Goal: Use online tool/utility

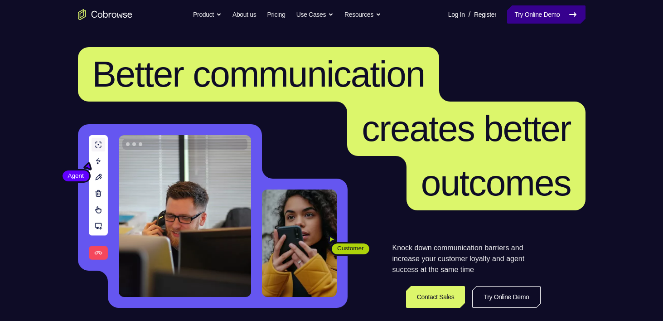
click at [528, 17] on link "Try Online Demo" at bounding box center [546, 14] width 78 height 18
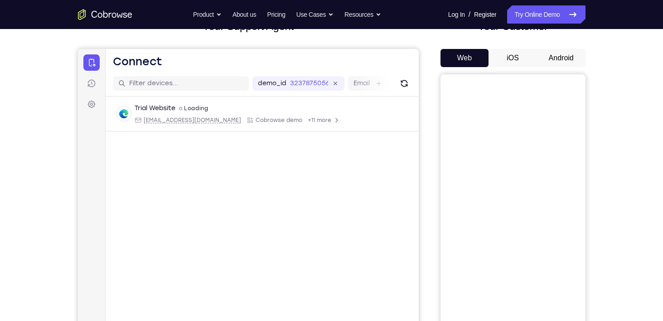
click at [558, 60] on button "Android" at bounding box center [561, 58] width 48 height 18
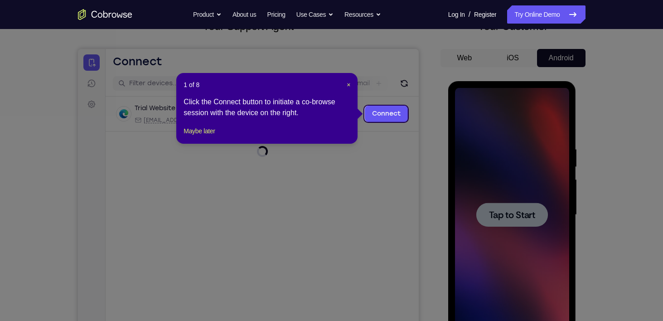
click at [414, 114] on icon at bounding box center [335, 160] width 670 height 321
click at [392, 114] on link "Connect" at bounding box center [385, 114] width 43 height 16
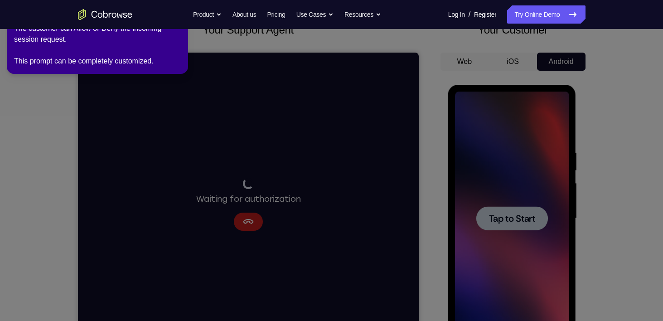
scroll to position [65, 0]
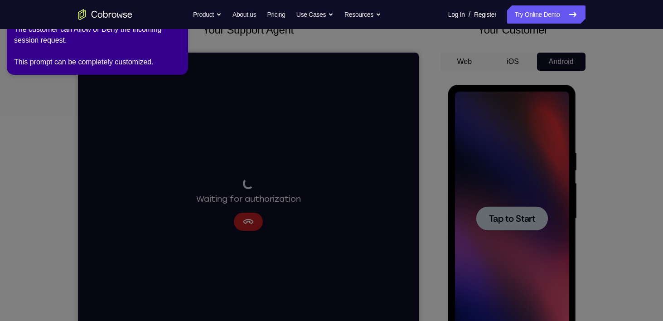
click at [411, 136] on icon at bounding box center [333, 158] width 674 height 325
click at [509, 218] on icon at bounding box center [333, 158] width 674 height 325
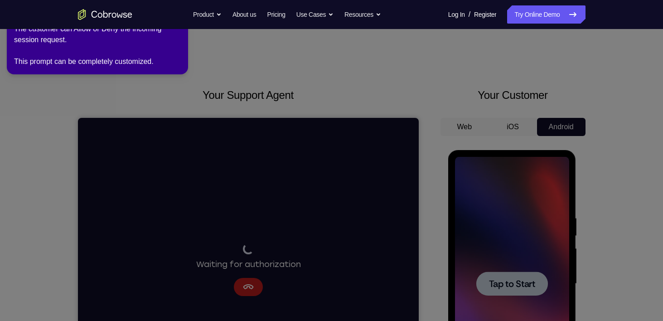
click at [251, 247] on icon at bounding box center [333, 158] width 674 height 325
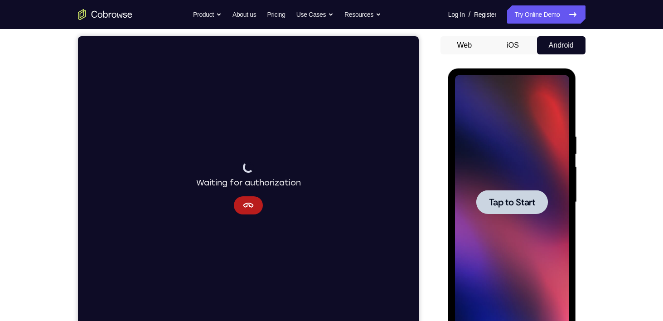
scroll to position [83, 0]
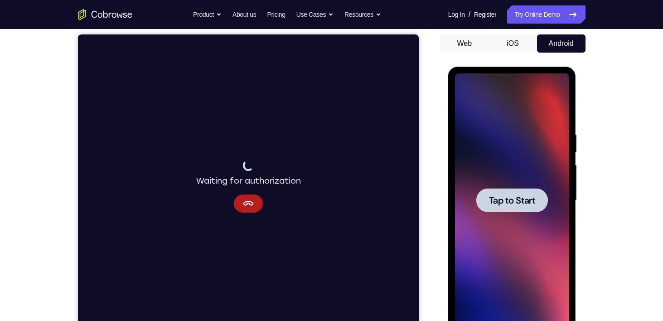
click at [480, 196] on div at bounding box center [512, 200] width 72 height 24
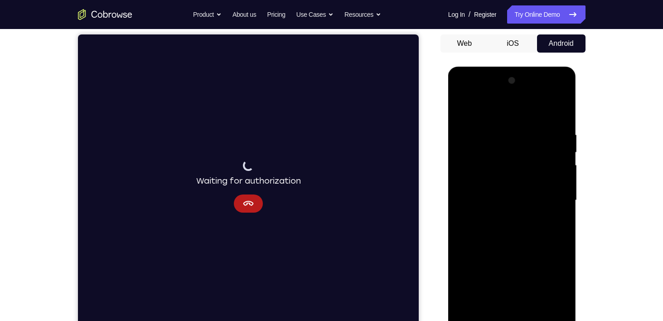
scroll to position [129, 0]
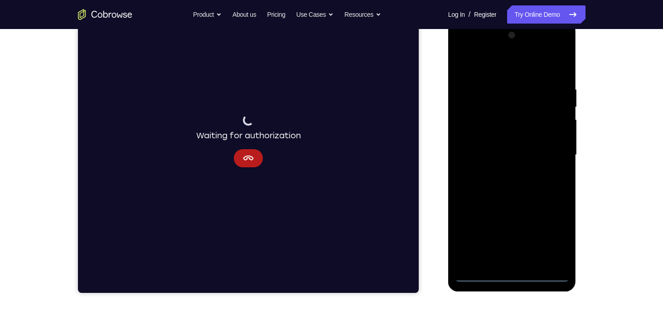
click at [515, 276] on div at bounding box center [512, 155] width 114 height 254
click at [528, 257] on div at bounding box center [512, 155] width 114 height 254
click at [536, 190] on div at bounding box center [512, 155] width 114 height 254
click at [560, 261] on div at bounding box center [512, 155] width 114 height 254
click at [464, 132] on div at bounding box center [512, 155] width 114 height 254
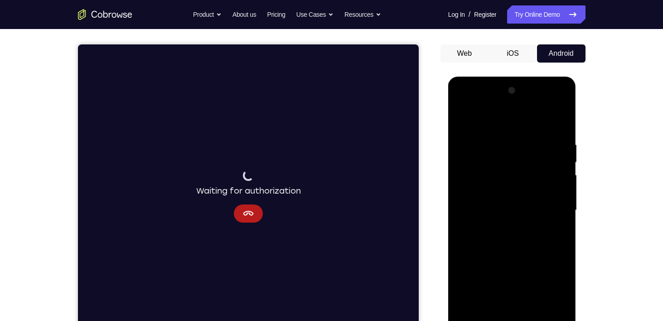
scroll to position [73, 0]
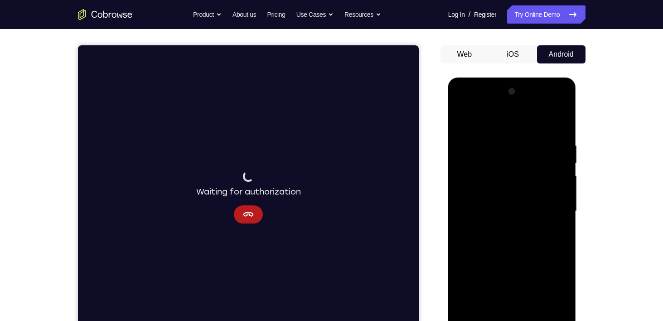
click at [509, 203] on div at bounding box center [512, 211] width 114 height 254
click at [496, 192] on div at bounding box center [512, 211] width 114 height 254
click at [498, 213] on div at bounding box center [512, 211] width 114 height 254
click at [510, 241] on div at bounding box center [512, 211] width 114 height 254
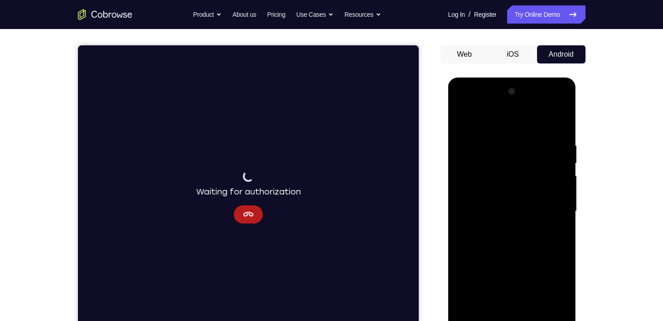
click at [553, 223] on div at bounding box center [512, 211] width 114 height 254
click at [524, 236] on div at bounding box center [512, 211] width 114 height 254
click at [533, 315] on div at bounding box center [512, 211] width 114 height 254
click at [518, 257] on div at bounding box center [512, 211] width 114 height 254
drag, startPoint x: 518, startPoint y: 260, endPoint x: 510, endPoint y: 169, distance: 91.4
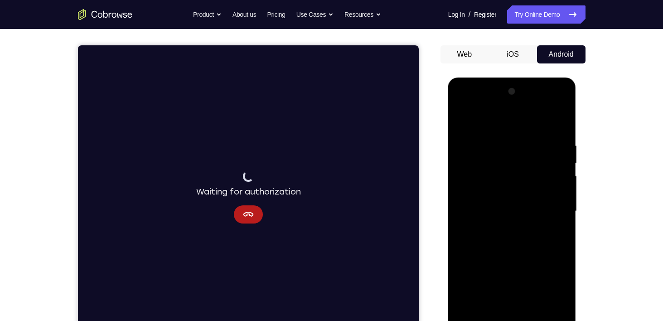
click at [510, 169] on div at bounding box center [512, 211] width 114 height 254
drag, startPoint x: 513, startPoint y: 233, endPoint x: 525, endPoint y: 273, distance: 42.0
click at [525, 273] on div at bounding box center [512, 211] width 114 height 254
click at [524, 257] on div at bounding box center [512, 211] width 114 height 254
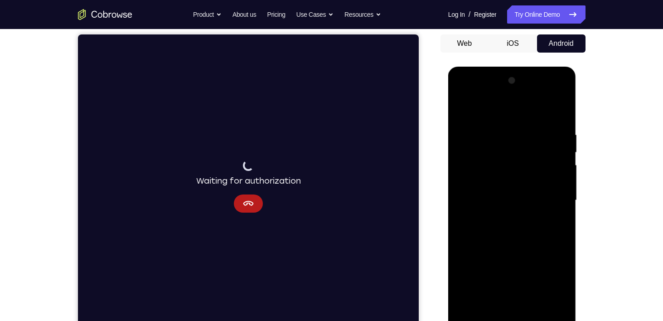
scroll to position [83, 0]
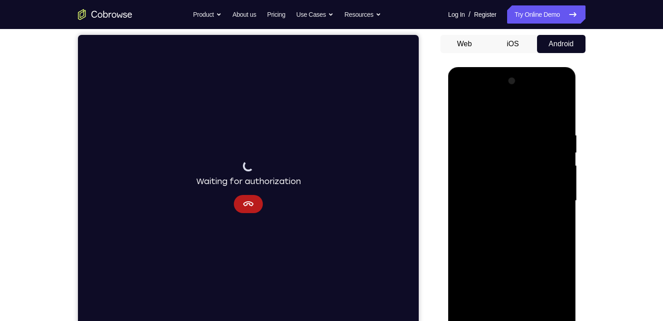
click at [545, 239] on div at bounding box center [512, 201] width 114 height 254
click at [543, 239] on div at bounding box center [512, 201] width 114 height 254
click at [524, 242] on div at bounding box center [512, 201] width 114 height 254
click at [525, 242] on div at bounding box center [512, 201] width 114 height 254
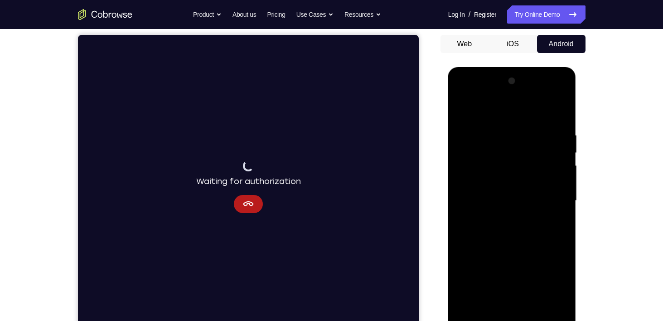
click at [552, 304] on div at bounding box center [512, 201] width 114 height 254
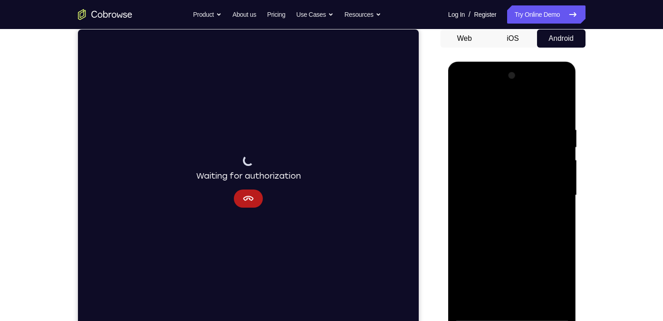
scroll to position [88, 0]
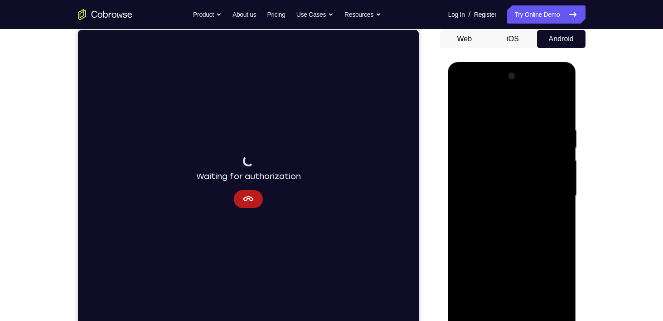
drag, startPoint x: 499, startPoint y: 269, endPoint x: 509, endPoint y: 271, distance: 10.1
click at [509, 271] on div at bounding box center [512, 196] width 114 height 254
click at [533, 233] on div at bounding box center [512, 196] width 114 height 254
click at [488, 129] on div at bounding box center [512, 196] width 114 height 254
click at [519, 305] on div at bounding box center [512, 196] width 114 height 254
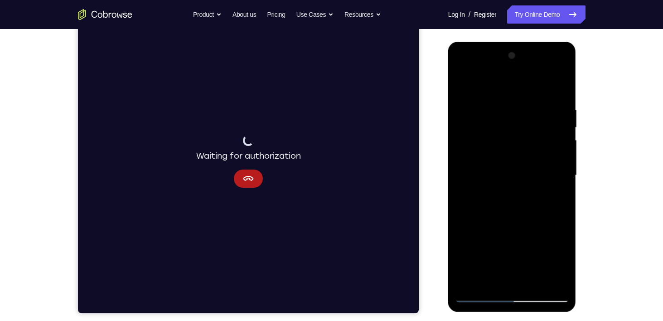
scroll to position [105, 0]
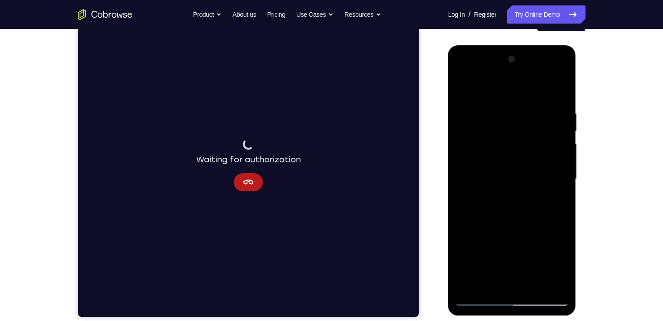
drag, startPoint x: 486, startPoint y: 215, endPoint x: 493, endPoint y: 156, distance: 59.3
click at [493, 156] on div at bounding box center [512, 179] width 114 height 254
drag, startPoint x: 500, startPoint y: 224, endPoint x: 489, endPoint y: 143, distance: 81.9
click at [489, 143] on div at bounding box center [512, 179] width 114 height 254
drag, startPoint x: 503, startPoint y: 228, endPoint x: 490, endPoint y: 136, distance: 93.3
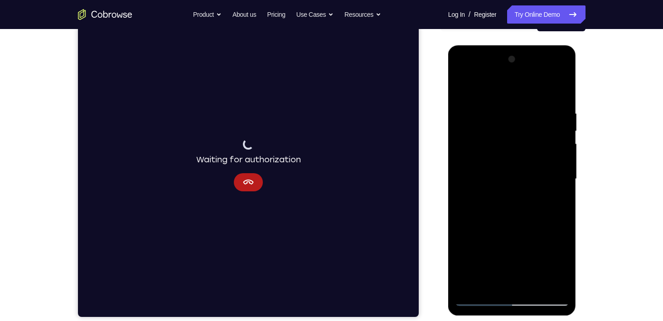
click at [490, 136] on div at bounding box center [512, 179] width 114 height 254
drag, startPoint x: 503, startPoint y: 213, endPoint x: 519, endPoint y: 258, distance: 47.2
click at [519, 258] on div at bounding box center [512, 179] width 114 height 254
drag, startPoint x: 500, startPoint y: 169, endPoint x: 515, endPoint y: 234, distance: 66.9
click at [515, 234] on div at bounding box center [512, 179] width 114 height 254
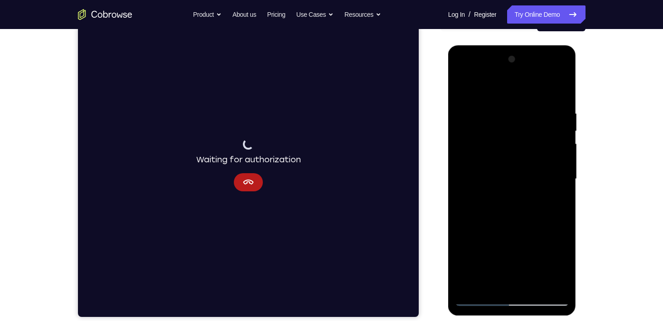
drag, startPoint x: 497, startPoint y: 134, endPoint x: 511, endPoint y: 194, distance: 62.3
click at [511, 194] on div at bounding box center [512, 179] width 114 height 254
drag, startPoint x: 511, startPoint y: 194, endPoint x: 497, endPoint y: 120, distance: 75.7
click at [497, 120] on div at bounding box center [512, 179] width 114 height 254
drag, startPoint x: 504, startPoint y: 188, endPoint x: 485, endPoint y: 95, distance: 94.4
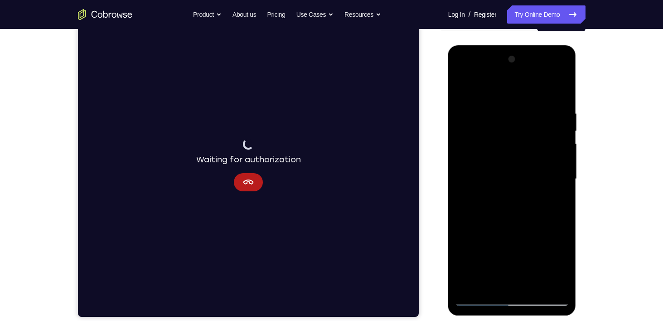
click at [485, 95] on div at bounding box center [512, 179] width 114 height 254
drag, startPoint x: 513, startPoint y: 192, endPoint x: 504, endPoint y: 116, distance: 75.7
click at [504, 116] on div at bounding box center [512, 179] width 114 height 254
drag, startPoint x: 510, startPoint y: 207, endPoint x: 501, endPoint y: 118, distance: 89.3
click at [501, 118] on div at bounding box center [512, 179] width 114 height 254
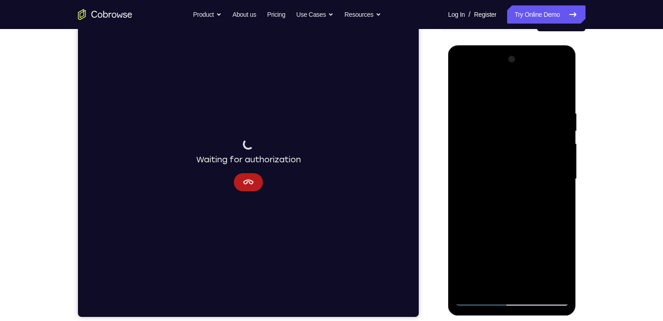
drag, startPoint x: 499, startPoint y: 196, endPoint x: 492, endPoint y: 111, distance: 85.5
click at [492, 111] on div at bounding box center [512, 179] width 114 height 254
click at [494, 238] on div at bounding box center [512, 179] width 114 height 254
click at [484, 172] on div at bounding box center [512, 179] width 114 height 254
click at [558, 280] on div at bounding box center [512, 179] width 114 height 254
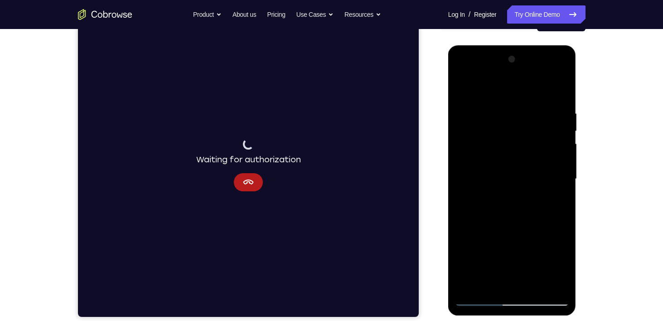
click at [459, 74] on div at bounding box center [512, 179] width 114 height 254
click at [464, 74] on div at bounding box center [512, 179] width 114 height 254
click at [505, 271] on div at bounding box center [512, 179] width 114 height 254
click at [548, 245] on div at bounding box center [512, 179] width 114 height 254
click at [485, 245] on div at bounding box center [512, 179] width 114 height 254
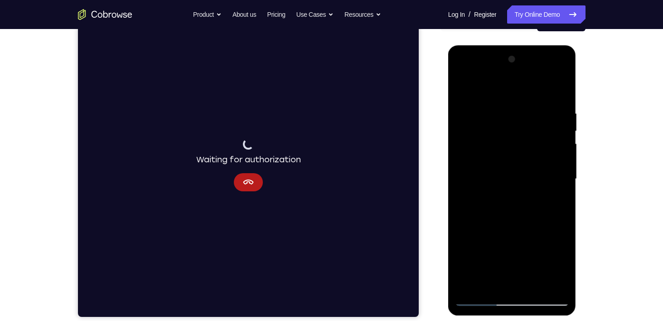
click at [522, 275] on div at bounding box center [512, 179] width 114 height 254
click at [541, 243] on div at bounding box center [512, 179] width 114 height 254
click at [490, 231] on div at bounding box center [512, 179] width 114 height 254
click at [503, 242] on div at bounding box center [512, 179] width 114 height 254
click at [506, 244] on div at bounding box center [512, 179] width 114 height 254
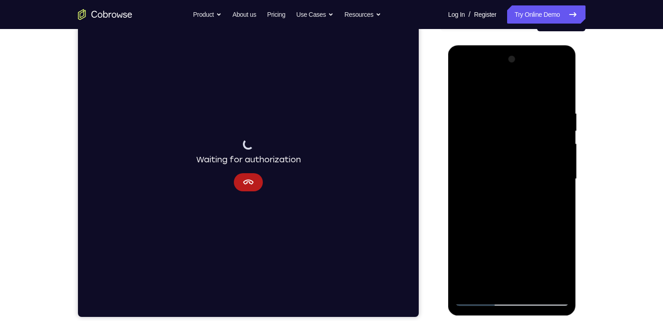
click at [556, 242] on div at bounding box center [512, 179] width 114 height 254
click at [533, 263] on div at bounding box center [512, 179] width 114 height 254
click at [499, 242] on div at bounding box center [512, 179] width 114 height 254
click at [519, 267] on div at bounding box center [512, 179] width 114 height 254
click at [521, 240] on div at bounding box center [512, 179] width 114 height 254
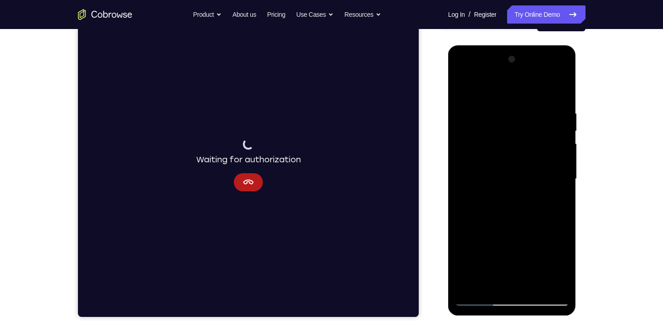
click at [508, 241] on div at bounding box center [512, 179] width 114 height 254
click at [510, 254] on div at bounding box center [512, 179] width 114 height 254
click at [521, 244] on div at bounding box center [512, 179] width 114 height 254
click at [538, 229] on div at bounding box center [512, 179] width 114 height 254
click at [498, 241] on div at bounding box center [512, 179] width 114 height 254
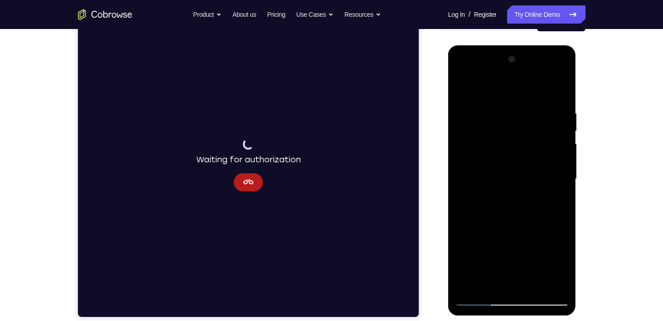
click at [547, 242] on div at bounding box center [512, 179] width 114 height 254
click at [557, 200] on div at bounding box center [512, 179] width 114 height 254
click at [465, 85] on div at bounding box center [512, 179] width 114 height 254
drag, startPoint x: 518, startPoint y: 189, endPoint x: 532, endPoint y: 264, distance: 76.6
click at [532, 264] on div at bounding box center [512, 179] width 114 height 254
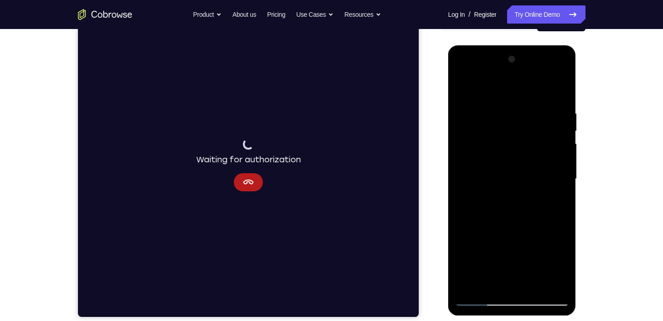
drag, startPoint x: 510, startPoint y: 213, endPoint x: 515, endPoint y: 229, distance: 16.2
click at [515, 229] on div at bounding box center [512, 179] width 114 height 254
drag, startPoint x: 515, startPoint y: 229, endPoint x: 509, endPoint y: 170, distance: 59.7
click at [509, 170] on div at bounding box center [512, 179] width 114 height 254
drag, startPoint x: 516, startPoint y: 207, endPoint x: 513, endPoint y: 161, distance: 45.9
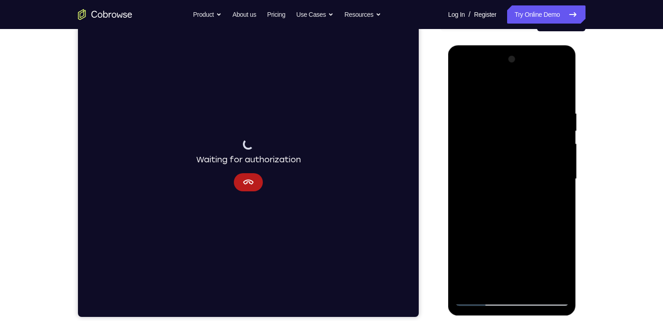
click at [513, 161] on div at bounding box center [512, 179] width 114 height 254
drag, startPoint x: 515, startPoint y: 212, endPoint x: 513, endPoint y: 161, distance: 50.8
click at [513, 161] on div at bounding box center [512, 179] width 114 height 254
drag, startPoint x: 510, startPoint y: 239, endPoint x: 501, endPoint y: 197, distance: 42.8
click at [501, 197] on div at bounding box center [512, 179] width 114 height 254
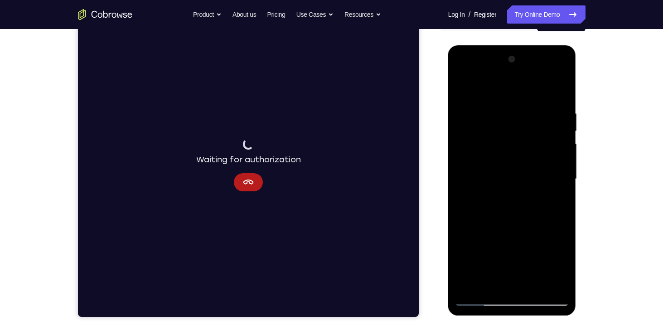
click at [501, 238] on div at bounding box center [512, 179] width 114 height 254
click at [495, 279] on div at bounding box center [512, 179] width 114 height 254
click at [539, 231] on div at bounding box center [512, 179] width 114 height 254
click at [560, 253] on div at bounding box center [512, 179] width 114 height 254
click at [551, 242] on div at bounding box center [512, 179] width 114 height 254
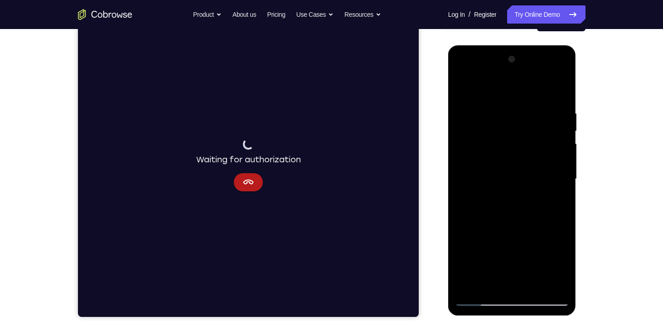
click at [509, 245] on div at bounding box center [512, 179] width 114 height 254
click at [531, 246] on div at bounding box center [512, 179] width 114 height 254
click at [557, 258] on div at bounding box center [512, 179] width 114 height 254
click at [500, 242] on div at bounding box center [512, 179] width 114 height 254
click at [482, 242] on div at bounding box center [512, 179] width 114 height 254
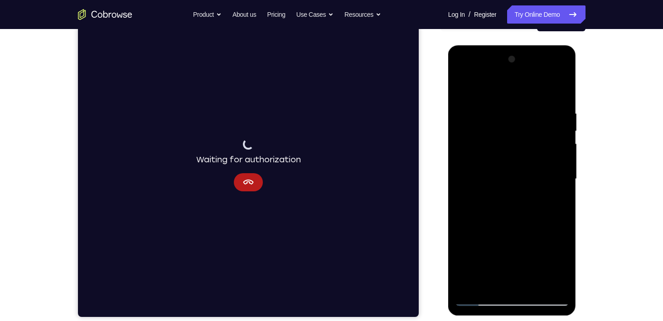
click at [531, 266] on div at bounding box center [512, 179] width 114 height 254
click at [555, 225] on div at bounding box center [512, 179] width 114 height 254
click at [512, 256] on div at bounding box center [512, 179] width 114 height 254
click at [502, 244] on div at bounding box center [512, 179] width 114 height 254
click at [515, 235] on div at bounding box center [512, 179] width 114 height 254
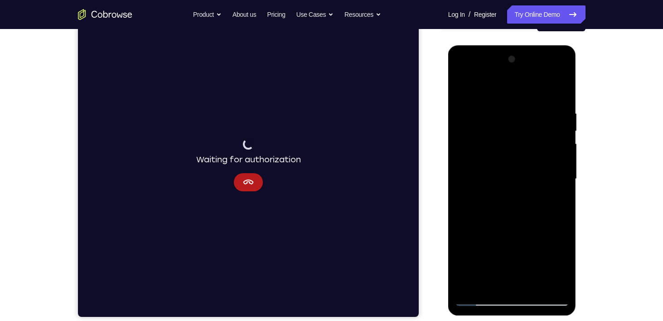
click at [523, 259] on div at bounding box center [512, 179] width 114 height 254
click at [523, 264] on div at bounding box center [512, 179] width 114 height 254
click at [557, 204] on div at bounding box center [512, 179] width 114 height 254
click at [465, 87] on div at bounding box center [512, 179] width 114 height 254
drag, startPoint x: 513, startPoint y: 189, endPoint x: 507, endPoint y: 320, distance: 130.2
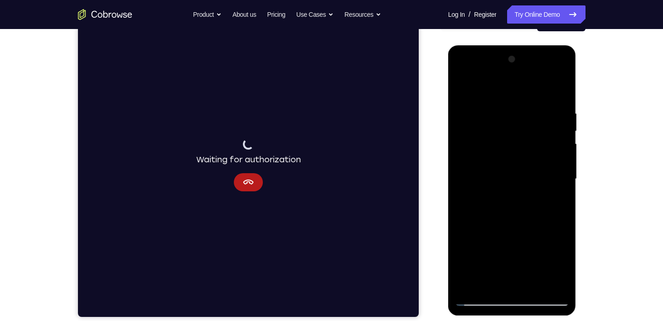
click at [507, 317] on html "Online web based iOS Simulators and Android Emulators. Run iPhone, iPad, Mobile…" at bounding box center [512, 181] width 129 height 272
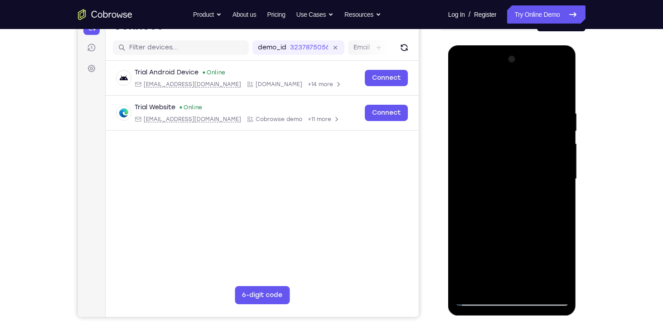
drag, startPoint x: 509, startPoint y: 218, endPoint x: 509, endPoint y: 171, distance: 46.7
click at [509, 171] on div at bounding box center [512, 179] width 114 height 254
drag, startPoint x: 509, startPoint y: 191, endPoint x: 506, endPoint y: 159, distance: 32.7
click at [506, 159] on div at bounding box center [512, 179] width 114 height 254
drag, startPoint x: 512, startPoint y: 194, endPoint x: 499, endPoint y: 124, distance: 71.4
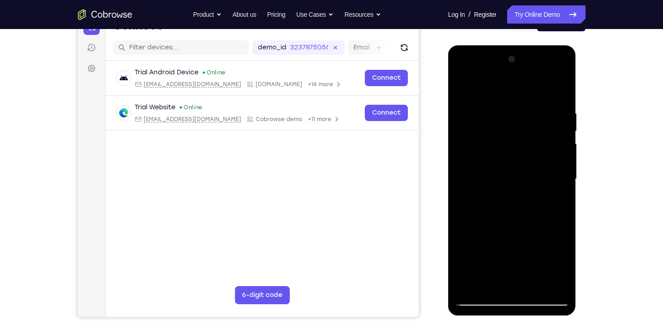
click at [499, 124] on div at bounding box center [512, 179] width 114 height 254
drag, startPoint x: 502, startPoint y: 174, endPoint x: 507, endPoint y: 286, distance: 112.5
click at [507, 286] on div at bounding box center [512, 179] width 114 height 254
drag, startPoint x: 507, startPoint y: 198, endPoint x: 509, endPoint y: 247, distance: 48.5
click at [509, 247] on div at bounding box center [512, 179] width 114 height 254
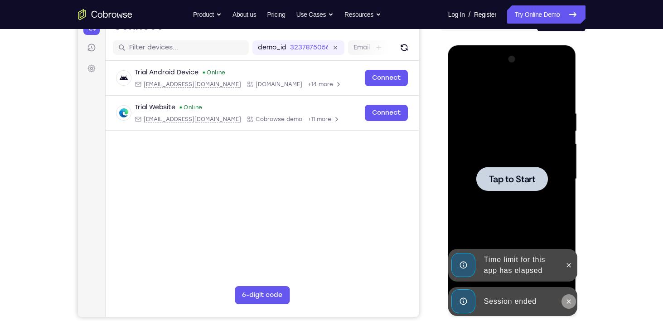
click at [567, 299] on icon at bounding box center [568, 301] width 7 height 7
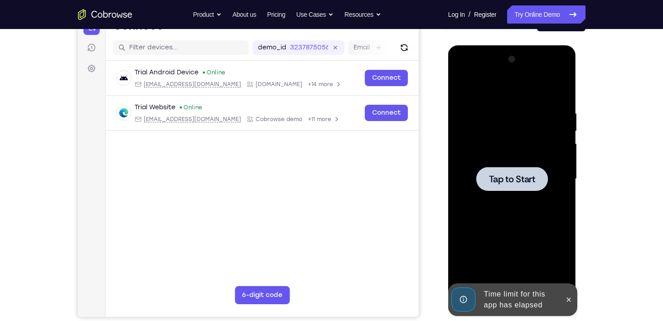
click at [568, 267] on div at bounding box center [512, 179] width 114 height 254
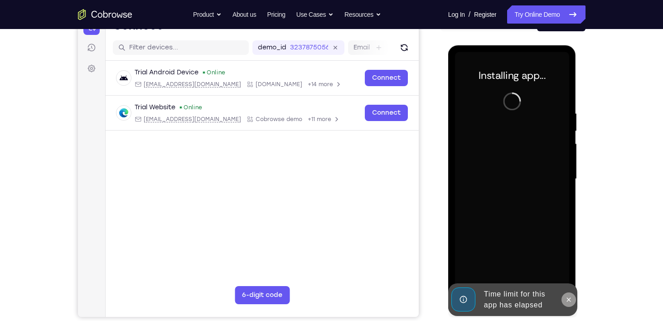
click at [571, 293] on button at bounding box center [569, 299] width 15 height 15
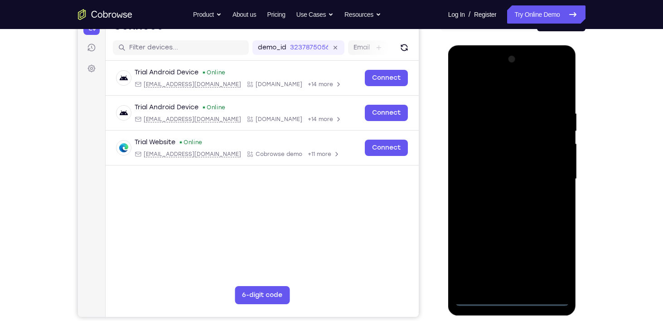
drag, startPoint x: 528, startPoint y: 246, endPoint x: 514, endPoint y: 177, distance: 70.4
click at [514, 177] on div at bounding box center [512, 179] width 114 height 254
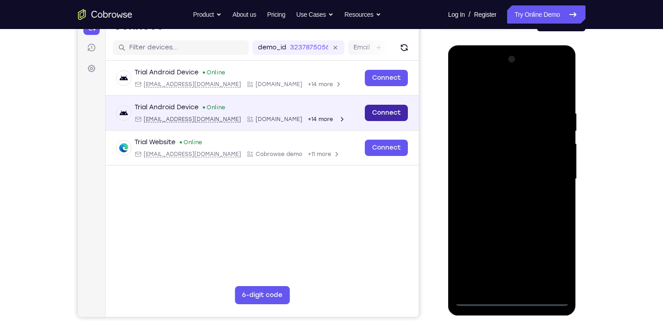
click at [396, 107] on link "Connect" at bounding box center [385, 113] width 43 height 16
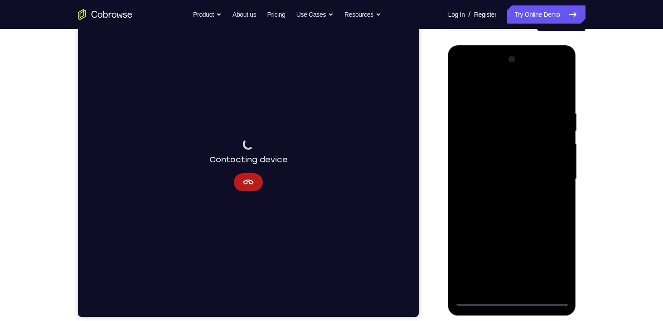
drag, startPoint x: 516, startPoint y: 182, endPoint x: 547, endPoint y: 344, distance: 164.7
click at [547, 317] on html "Online web based iOS Simulators and Android Emulators. Run iPhone, iPad, Mobile…" at bounding box center [512, 181] width 129 height 272
drag, startPoint x: 512, startPoint y: 187, endPoint x: 529, endPoint y: 344, distance: 157.8
click at [529, 317] on html "Online web based iOS Simulators and Android Emulators. Run iPhone, iPad, Mobile…" at bounding box center [512, 181] width 129 height 272
drag, startPoint x: 505, startPoint y: 183, endPoint x: 515, endPoint y: 291, distance: 108.4
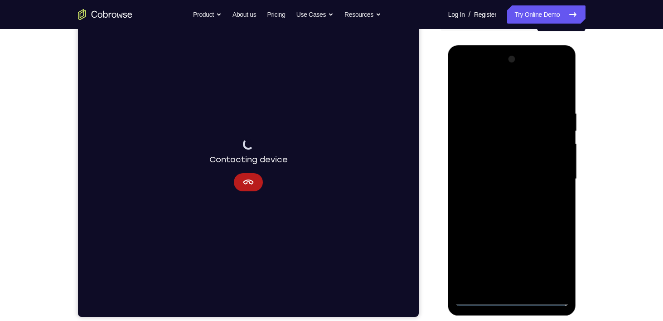
click at [515, 291] on div at bounding box center [512, 179] width 114 height 254
click at [510, 301] on div at bounding box center [512, 179] width 114 height 254
click at [544, 262] on div at bounding box center [512, 179] width 114 height 254
click at [504, 93] on div at bounding box center [512, 179] width 114 height 254
click at [548, 173] on div at bounding box center [512, 179] width 114 height 254
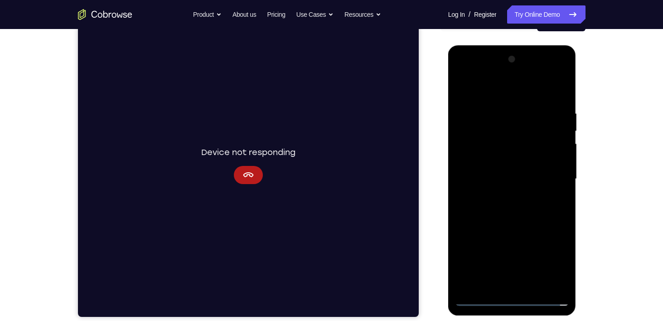
click at [502, 194] on div at bounding box center [512, 179] width 114 height 254
click at [495, 170] on div at bounding box center [512, 179] width 114 height 254
click at [494, 140] on div at bounding box center [512, 179] width 114 height 254
click at [470, 247] on div at bounding box center [512, 179] width 114 height 254
click at [521, 267] on div at bounding box center [512, 179] width 114 height 254
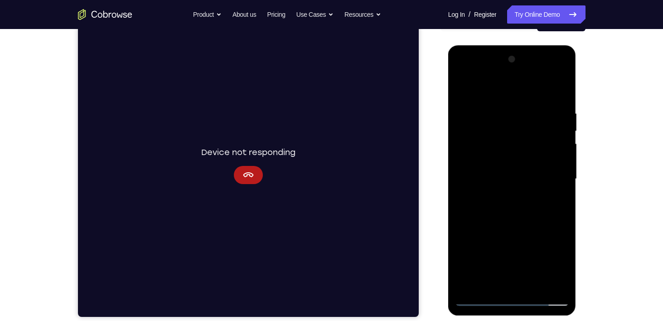
click at [489, 250] on div at bounding box center [512, 179] width 114 height 254
click at [471, 251] on div at bounding box center [512, 179] width 114 height 254
click at [558, 253] on div at bounding box center [512, 179] width 114 height 254
click at [466, 247] on div at bounding box center [512, 179] width 114 height 254
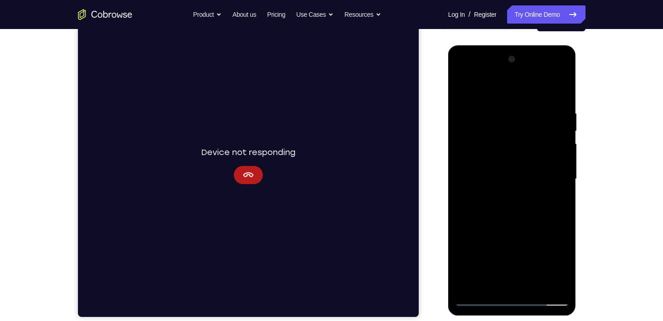
click at [524, 249] on div at bounding box center [512, 179] width 114 height 254
click at [500, 161] on div at bounding box center [512, 179] width 114 height 254
click at [463, 262] on div at bounding box center [512, 179] width 114 height 254
click at [465, 264] on div at bounding box center [512, 179] width 114 height 254
click at [466, 263] on div at bounding box center [512, 179] width 114 height 254
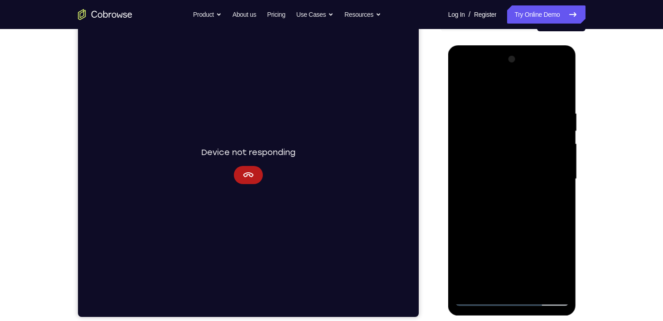
click at [466, 263] on div at bounding box center [512, 179] width 114 height 254
click at [466, 252] on div at bounding box center [512, 179] width 114 height 254
click at [548, 279] on div at bounding box center [512, 179] width 114 height 254
click at [468, 251] on div at bounding box center [512, 179] width 114 height 254
click at [527, 267] on div at bounding box center [512, 179] width 114 height 254
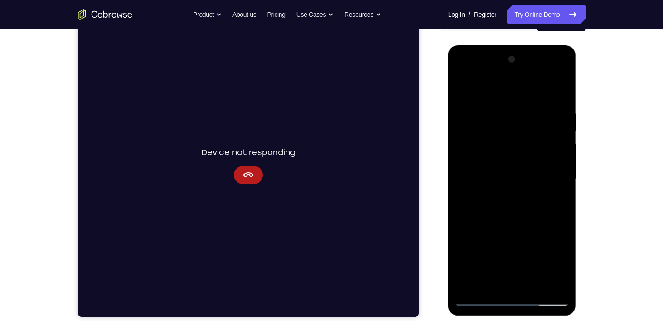
click at [529, 233] on div at bounding box center [512, 179] width 114 height 254
click at [523, 264] on div at bounding box center [512, 179] width 114 height 254
click at [471, 247] on div at bounding box center [512, 179] width 114 height 254
click at [544, 249] on div at bounding box center [512, 179] width 114 height 254
click at [492, 233] on div at bounding box center [512, 179] width 114 height 254
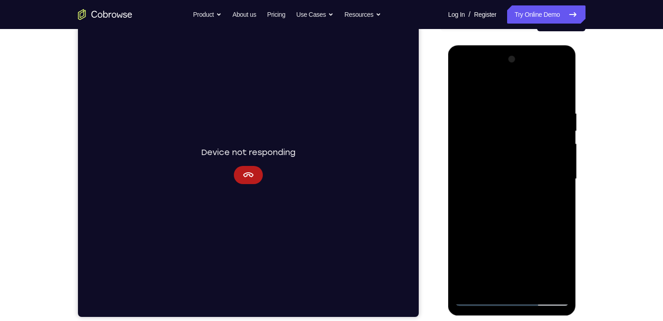
click at [469, 218] on div at bounding box center [512, 179] width 114 height 254
click at [564, 218] on div at bounding box center [512, 179] width 114 height 254
click at [459, 218] on div at bounding box center [512, 179] width 114 height 254
click at [472, 219] on div at bounding box center [512, 179] width 114 height 254
click at [565, 216] on div at bounding box center [512, 179] width 114 height 254
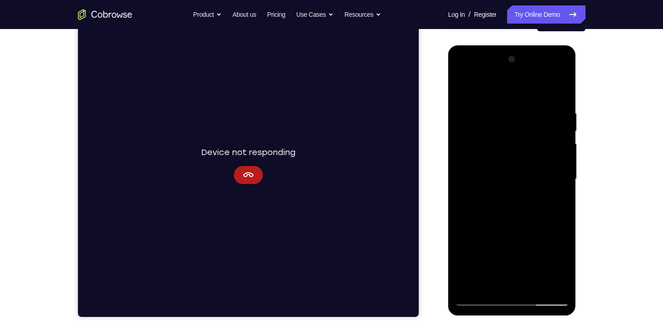
click at [565, 216] on div at bounding box center [512, 179] width 114 height 254
click at [505, 218] on div at bounding box center [512, 179] width 114 height 254
click at [511, 176] on div at bounding box center [512, 179] width 114 height 254
click at [555, 88] on div at bounding box center [512, 179] width 114 height 254
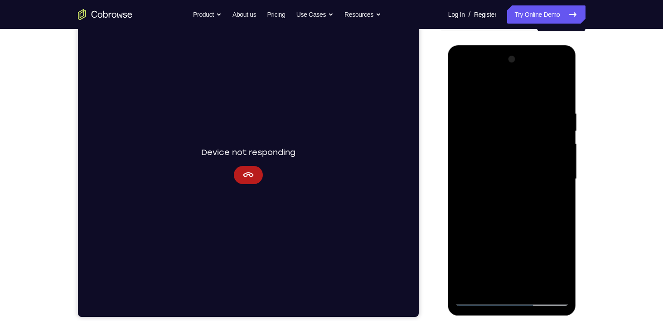
click at [555, 88] on div at bounding box center [512, 179] width 114 height 254
click at [551, 87] on div at bounding box center [512, 179] width 114 height 254
click at [531, 208] on div at bounding box center [512, 179] width 114 height 254
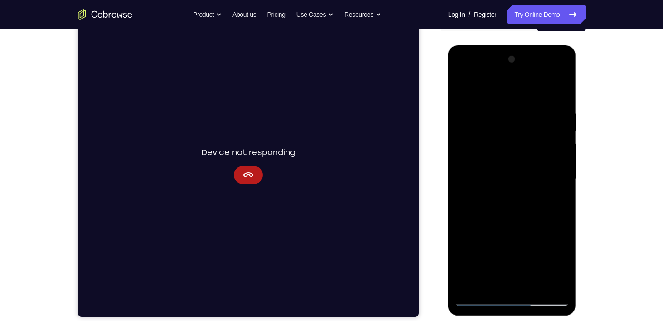
click at [538, 288] on div at bounding box center [512, 179] width 114 height 254
click at [561, 102] on div at bounding box center [512, 179] width 114 height 254
click at [563, 83] on div at bounding box center [512, 179] width 114 height 254
click at [535, 135] on div at bounding box center [512, 179] width 114 height 254
click at [469, 84] on div at bounding box center [512, 179] width 114 height 254
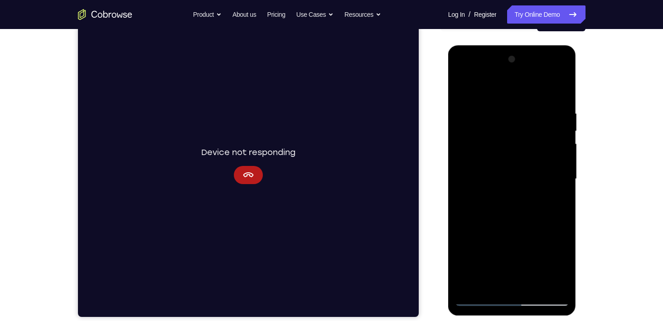
click at [532, 286] on div at bounding box center [512, 179] width 114 height 254
click at [511, 227] on div at bounding box center [512, 179] width 114 height 254
click at [512, 192] on div at bounding box center [512, 179] width 114 height 254
drag, startPoint x: 557, startPoint y: 160, endPoint x: 527, endPoint y: 128, distance: 44.0
click at [527, 128] on div at bounding box center [512, 179] width 114 height 254
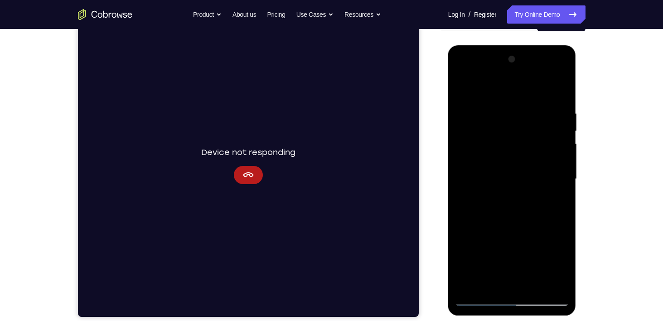
drag, startPoint x: 527, startPoint y: 128, endPoint x: 479, endPoint y: -45, distance: 179.7
click at [479, 45] on html "Online web based iOS Simulators and Android Emulators. Run iPhone, iPad, Mobile…" at bounding box center [512, 181] width 129 height 272
drag, startPoint x: 550, startPoint y: 116, endPoint x: 561, endPoint y: 247, distance: 131.0
click at [561, 247] on div at bounding box center [512, 179] width 114 height 254
drag, startPoint x: 545, startPoint y: 243, endPoint x: 518, endPoint y: 95, distance: 151.1
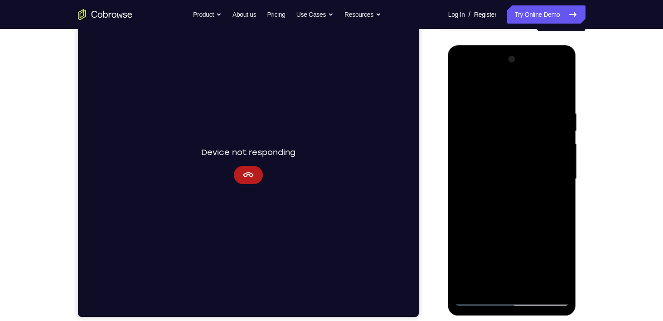
click at [518, 95] on div at bounding box center [512, 179] width 114 height 254
click at [461, 92] on div at bounding box center [512, 179] width 114 height 254
drag, startPoint x: 506, startPoint y: 212, endPoint x: 507, endPoint y: 142, distance: 69.4
click at [507, 142] on div at bounding box center [512, 179] width 114 height 254
drag, startPoint x: 510, startPoint y: 226, endPoint x: 506, endPoint y: 157, distance: 69.0
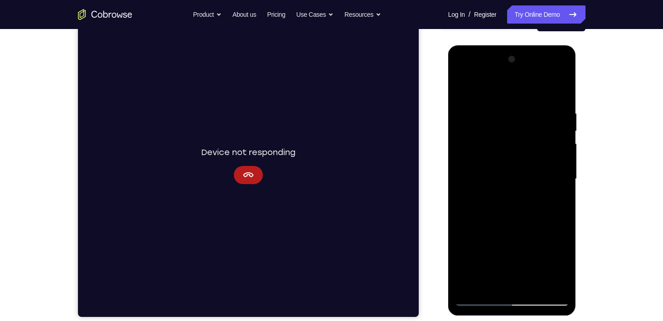
click at [506, 157] on div at bounding box center [512, 179] width 114 height 254
drag, startPoint x: 510, startPoint y: 240, endPoint x: 514, endPoint y: 344, distance: 103.8
click at [514, 317] on html "Online web based iOS Simulators and Android Emulators. Run iPhone, iPad, Mobile…" at bounding box center [512, 181] width 129 height 272
drag, startPoint x: 509, startPoint y: 209, endPoint x: 513, endPoint y: 230, distance: 21.1
click at [513, 230] on div at bounding box center [512, 179] width 114 height 254
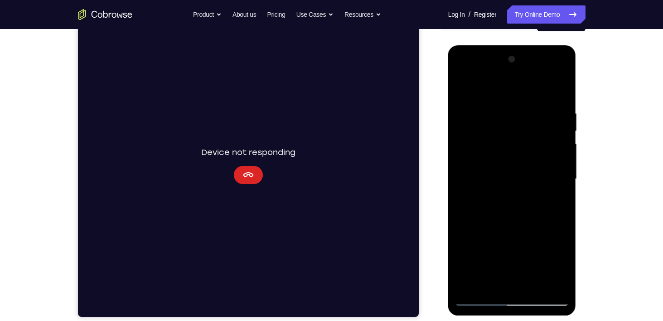
click at [246, 176] on icon "Cancel" at bounding box center [248, 174] width 10 height 5
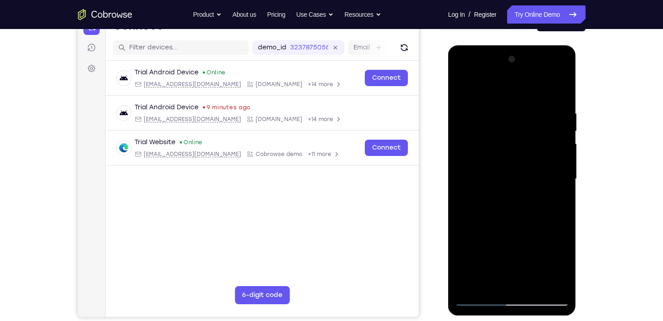
drag, startPoint x: 517, startPoint y: 190, endPoint x: 504, endPoint y: 282, distance: 92.8
click at [504, 282] on div at bounding box center [512, 179] width 114 height 254
drag, startPoint x: 233, startPoint y: 170, endPoint x: 237, endPoint y: 202, distance: 32.3
click at [237, 202] on div "Trial Android Device Online [EMAIL_ADDRESS][DOMAIN_NAME] [DOMAIN_NAME] +14 more…" at bounding box center [261, 135] width 313 height 148
drag, startPoint x: 237, startPoint y: 202, endPoint x: 299, endPoint y: 213, distance: 63.0
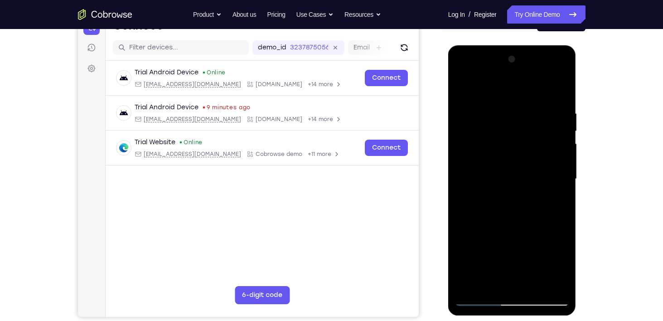
click at [299, 213] on main "demo_id 3237875056 3237875056 Email User ID Device ID Device name 6-digit code …" at bounding box center [261, 187] width 313 height 304
click at [466, 82] on div at bounding box center [512, 179] width 114 height 254
click at [465, 88] on div at bounding box center [512, 179] width 114 height 254
click at [515, 286] on div at bounding box center [512, 179] width 114 height 254
drag, startPoint x: 514, startPoint y: 204, endPoint x: 516, endPoint y: 130, distance: 73.5
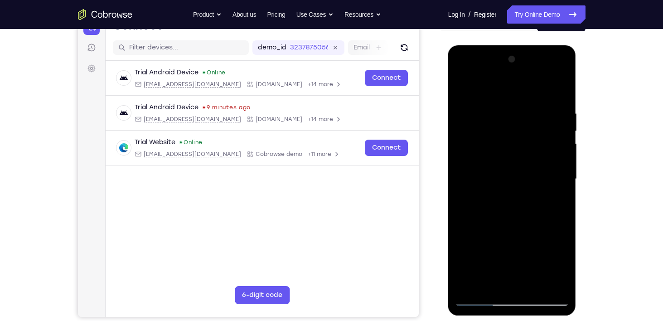
click at [516, 130] on div at bounding box center [512, 179] width 114 height 254
drag, startPoint x: 510, startPoint y: 169, endPoint x: 502, endPoint y: 70, distance: 98.7
click at [502, 70] on div at bounding box center [512, 179] width 114 height 254
drag, startPoint x: 490, startPoint y: 189, endPoint x: 482, endPoint y: 66, distance: 123.6
click at [482, 66] on div at bounding box center [512, 179] width 114 height 254
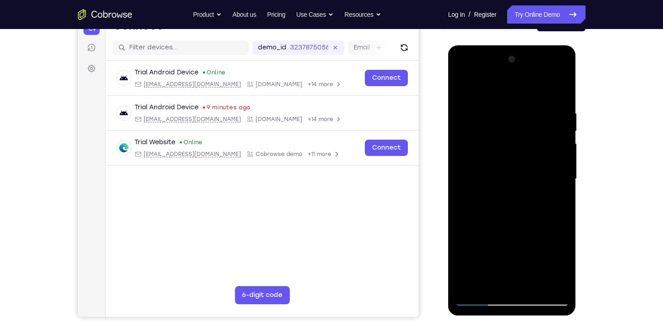
click at [468, 286] on div at bounding box center [512, 179] width 114 height 254
click at [560, 86] on div at bounding box center [512, 179] width 114 height 254
click at [483, 139] on div at bounding box center [512, 179] width 114 height 254
click at [467, 110] on div at bounding box center [512, 179] width 114 height 254
click at [467, 82] on div at bounding box center [512, 179] width 114 height 254
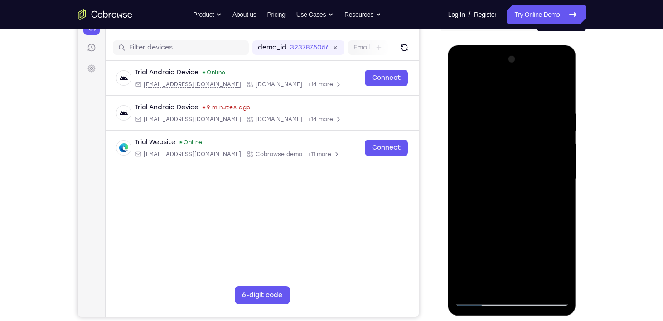
click at [547, 134] on div at bounding box center [512, 179] width 114 height 254
drag, startPoint x: 519, startPoint y: 182, endPoint x: 514, endPoint y: 201, distance: 19.7
click at [514, 201] on div at bounding box center [512, 179] width 114 height 254
click at [553, 105] on div at bounding box center [512, 179] width 114 height 254
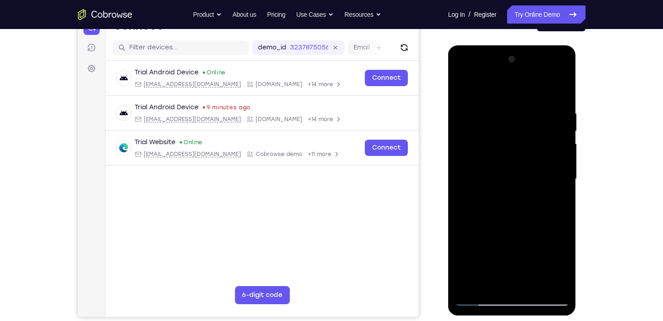
click at [465, 81] on div at bounding box center [512, 179] width 114 height 254
click at [475, 147] on div at bounding box center [512, 179] width 114 height 254
drag, startPoint x: 496, startPoint y: 207, endPoint x: 495, endPoint y: 156, distance: 50.8
click at [495, 156] on div at bounding box center [512, 179] width 114 height 254
click at [533, 279] on div at bounding box center [512, 179] width 114 height 254
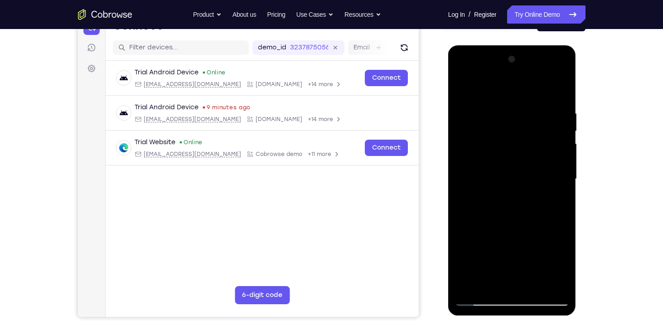
click at [533, 279] on div at bounding box center [512, 179] width 114 height 254
click at [534, 286] on div at bounding box center [512, 179] width 114 height 254
click at [523, 174] on div at bounding box center [512, 179] width 114 height 254
click at [490, 287] on div at bounding box center [512, 179] width 114 height 254
click at [526, 218] on div at bounding box center [512, 179] width 114 height 254
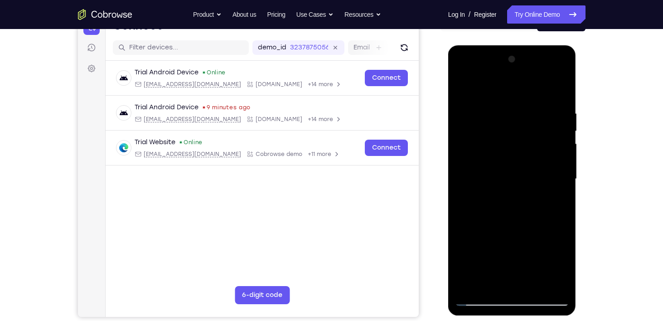
click at [491, 116] on div at bounding box center [512, 179] width 114 height 254
click at [526, 282] on div at bounding box center [512, 179] width 114 height 254
drag, startPoint x: 481, startPoint y: 246, endPoint x: 479, endPoint y: 134, distance: 112.0
click at [479, 134] on div at bounding box center [512, 179] width 114 height 254
drag, startPoint x: 502, startPoint y: 202, endPoint x: 488, endPoint y: 67, distance: 136.3
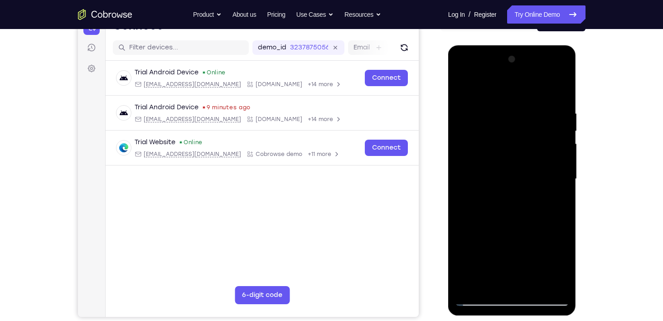
click at [488, 67] on div at bounding box center [512, 179] width 114 height 254
click at [517, 267] on div at bounding box center [512, 179] width 114 height 254
click at [527, 276] on div at bounding box center [512, 179] width 114 height 254
click at [524, 271] on div at bounding box center [512, 179] width 114 height 254
click at [544, 280] on div at bounding box center [512, 179] width 114 height 254
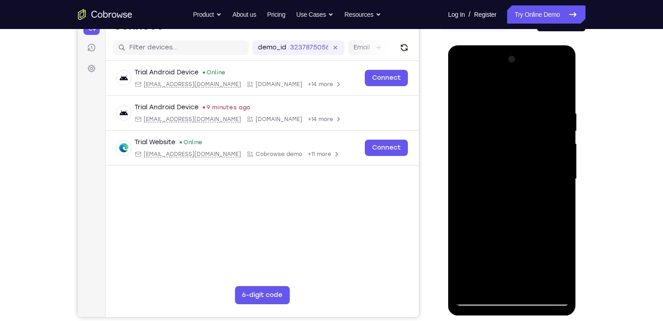
click at [481, 292] on div at bounding box center [512, 179] width 114 height 254
click at [462, 71] on div at bounding box center [512, 179] width 114 height 254
click at [464, 73] on div at bounding box center [512, 179] width 114 height 254
click at [488, 278] on div at bounding box center [512, 179] width 114 height 254
click at [553, 256] on div at bounding box center [512, 179] width 114 height 254
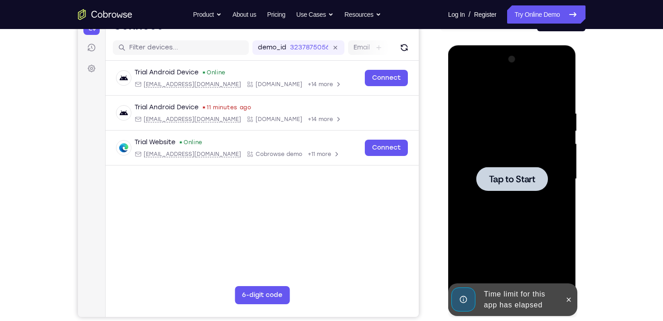
click at [475, 252] on div at bounding box center [512, 179] width 114 height 254
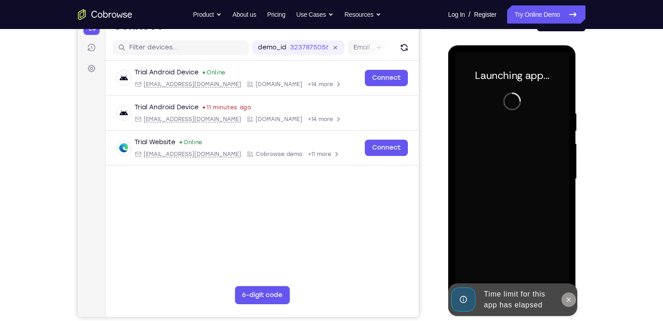
click at [568, 298] on icon at bounding box center [568, 299] width 7 height 7
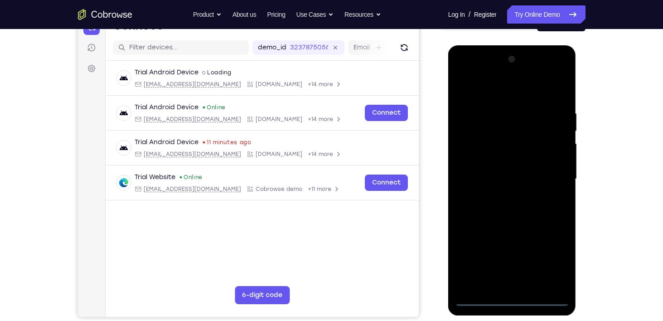
click at [519, 296] on div at bounding box center [512, 179] width 114 height 254
click at [509, 300] on div at bounding box center [512, 179] width 114 height 254
click at [543, 262] on div at bounding box center [512, 179] width 114 height 254
click at [551, 260] on div at bounding box center [512, 179] width 114 height 254
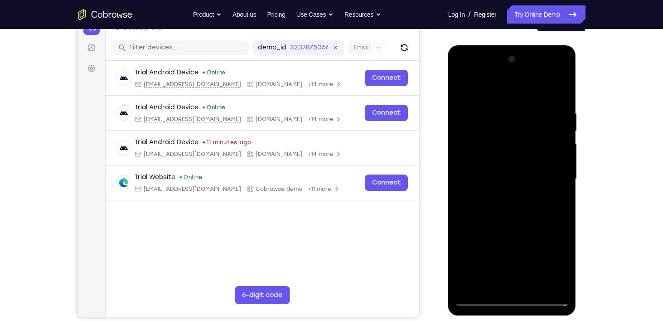
click at [503, 95] on div at bounding box center [512, 179] width 114 height 254
click at [501, 122] on div at bounding box center [512, 179] width 114 height 254
click at [546, 179] on div at bounding box center [512, 179] width 114 height 254
click at [506, 193] on div at bounding box center [512, 179] width 114 height 254
click at [497, 157] on div at bounding box center [512, 179] width 114 height 254
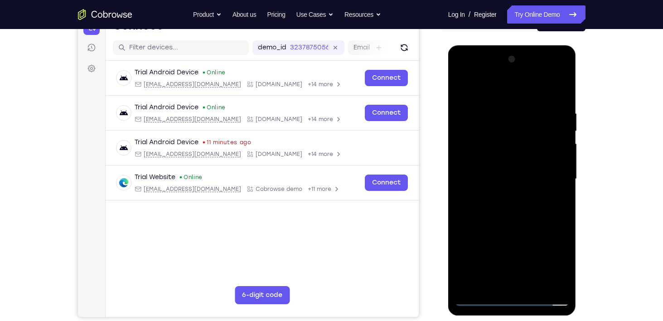
click at [497, 171] on div at bounding box center [512, 179] width 114 height 254
click at [557, 159] on div at bounding box center [512, 179] width 114 height 254
click at [523, 199] on div at bounding box center [512, 179] width 114 height 254
click at [512, 144] on div at bounding box center [512, 179] width 114 height 254
click at [530, 281] on div at bounding box center [512, 179] width 114 height 254
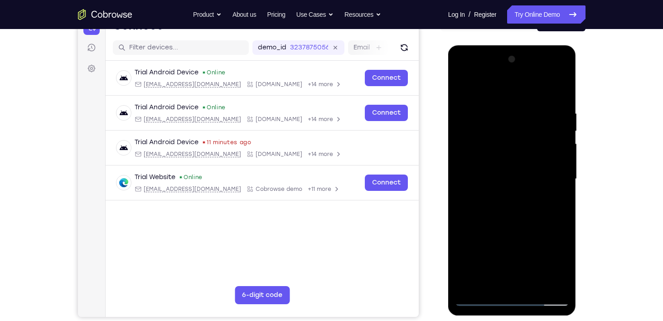
click at [515, 220] on div at bounding box center [512, 179] width 114 height 254
click at [520, 174] on div at bounding box center [512, 179] width 114 height 254
click at [557, 197] on div at bounding box center [512, 179] width 114 height 254
click at [510, 200] on div at bounding box center [512, 179] width 114 height 254
click at [501, 200] on div at bounding box center [512, 179] width 114 height 254
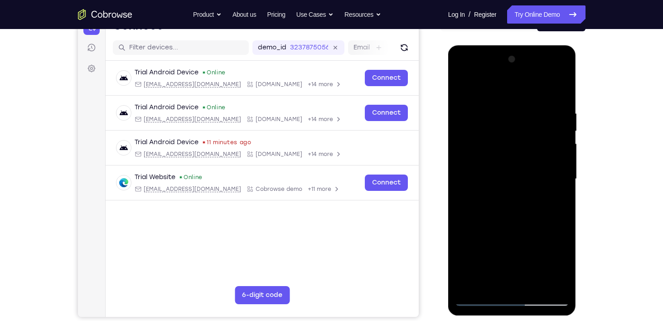
click at [501, 200] on div at bounding box center [512, 179] width 114 height 254
click at [561, 265] on div at bounding box center [512, 179] width 114 height 254
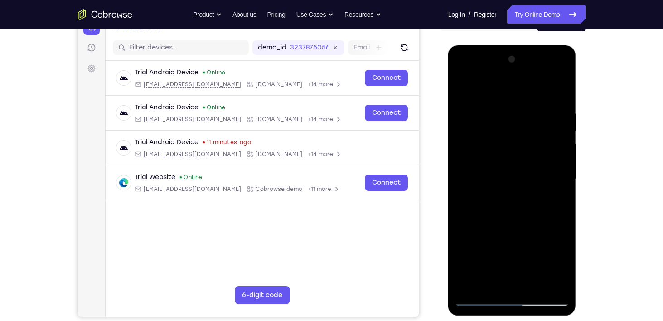
click at [561, 265] on div at bounding box center [512, 179] width 114 height 254
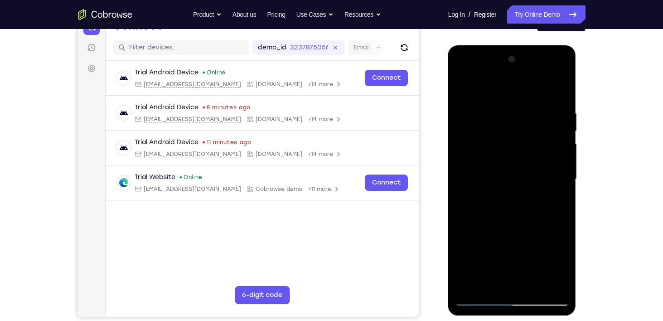
click at [557, 202] on div at bounding box center [512, 179] width 114 height 254
click at [524, 215] on div at bounding box center [512, 179] width 114 height 254
click at [496, 120] on div at bounding box center [512, 179] width 114 height 254
click at [490, 280] on div at bounding box center [512, 179] width 114 height 254
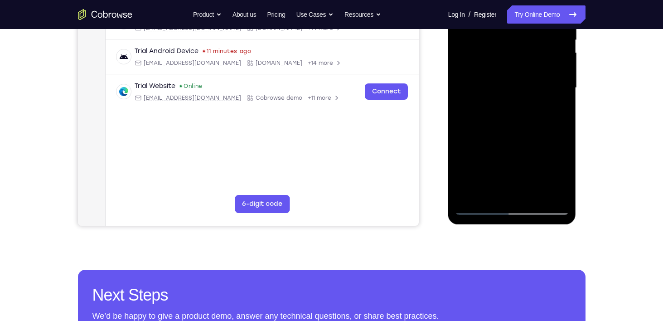
scroll to position [208, 0]
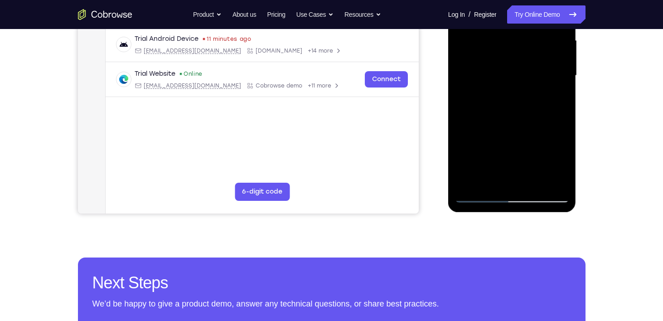
drag, startPoint x: 493, startPoint y: 107, endPoint x: 478, endPoint y: -7, distance: 115.6
click at [478, 0] on div at bounding box center [512, 76] width 114 height 254
drag, startPoint x: 494, startPoint y: 121, endPoint x: 494, endPoint y: 29, distance: 92.9
click at [494, 29] on div at bounding box center [512, 76] width 114 height 254
drag, startPoint x: 499, startPoint y: 130, endPoint x: 494, endPoint y: 70, distance: 60.6
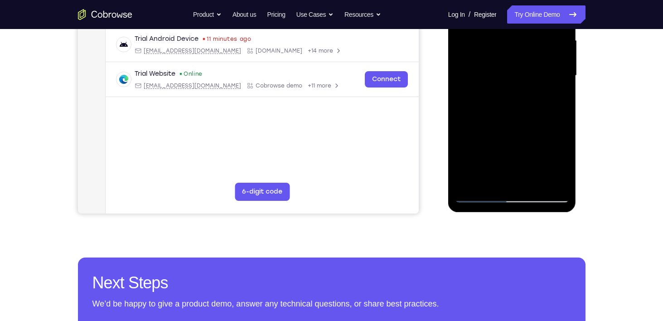
click at [494, 70] on div at bounding box center [512, 76] width 114 height 254
drag, startPoint x: 494, startPoint y: 120, endPoint x: 490, endPoint y: -2, distance: 122.4
click at [490, 0] on div at bounding box center [512, 76] width 114 height 254
drag, startPoint x: 498, startPoint y: 107, endPoint x: 499, endPoint y: 54, distance: 53.5
click at [499, 54] on div at bounding box center [512, 76] width 114 height 254
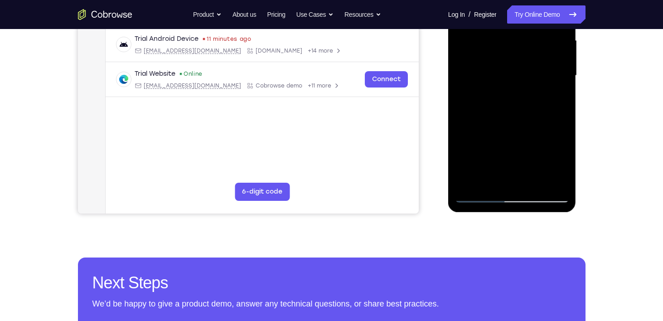
click at [495, 162] on div at bounding box center [512, 76] width 114 height 254
click at [497, 67] on div at bounding box center [512, 76] width 114 height 254
click at [616, 128] on div "Your Support Agent Your Customer Web iOS Android Next Steps We’d be happy to gi…" at bounding box center [332, 120] width 580 height 598
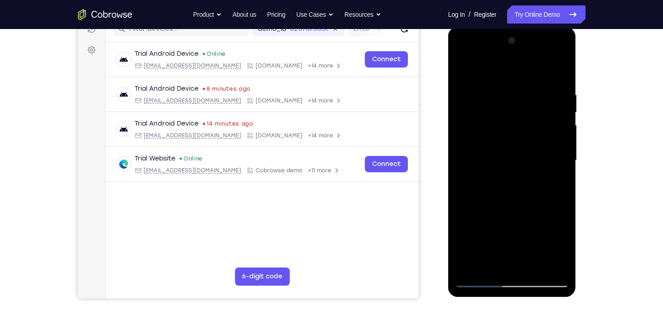
scroll to position [123, 0]
click at [556, 263] on div at bounding box center [512, 161] width 114 height 254
click at [464, 56] on div at bounding box center [512, 161] width 114 height 254
click at [487, 264] on div at bounding box center [512, 161] width 114 height 254
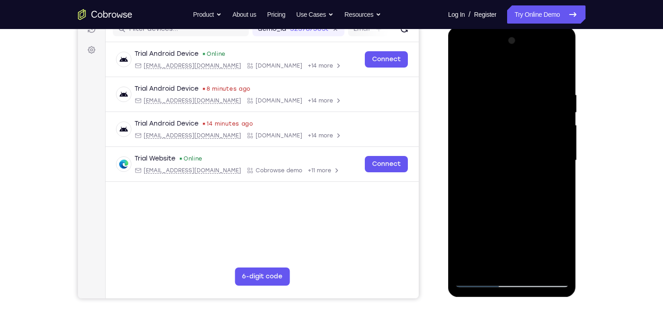
click at [553, 229] on div at bounding box center [512, 161] width 114 height 254
click at [469, 235] on div at bounding box center [512, 161] width 114 height 254
click at [543, 233] on div at bounding box center [512, 161] width 114 height 254
click at [533, 222] on div at bounding box center [512, 161] width 114 height 254
click at [533, 220] on div at bounding box center [512, 161] width 114 height 254
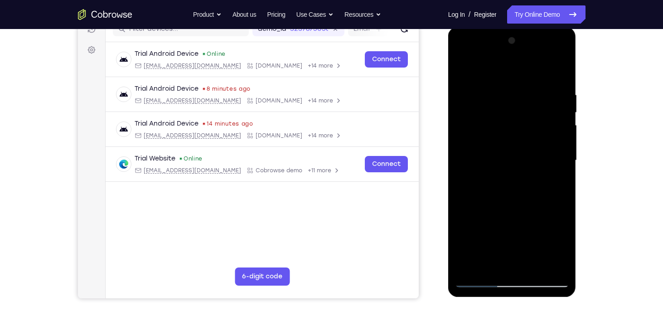
click at [533, 220] on div at bounding box center [512, 161] width 114 height 254
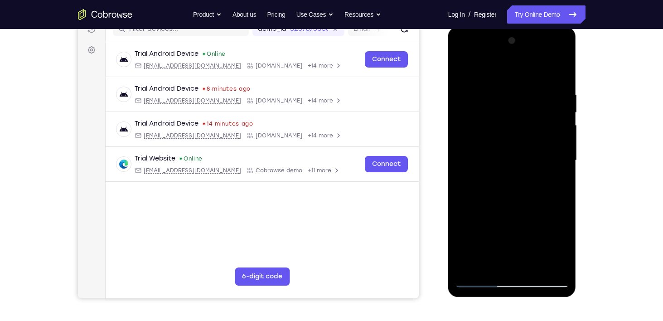
click at [533, 220] on div at bounding box center [512, 161] width 114 height 254
click at [561, 183] on div at bounding box center [512, 161] width 114 height 254
click at [466, 68] on div at bounding box center [512, 161] width 114 height 254
click at [519, 165] on div at bounding box center [512, 161] width 114 height 254
click at [506, 254] on div at bounding box center [512, 161] width 114 height 254
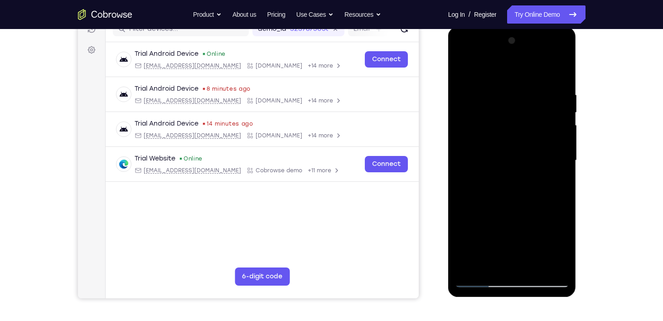
click at [501, 263] on div at bounding box center [512, 161] width 114 height 254
click at [514, 228] on div at bounding box center [512, 161] width 114 height 254
click at [490, 232] on div at bounding box center [512, 161] width 114 height 254
click at [491, 222] on div at bounding box center [512, 161] width 114 height 254
click at [524, 250] on div at bounding box center [512, 161] width 114 height 254
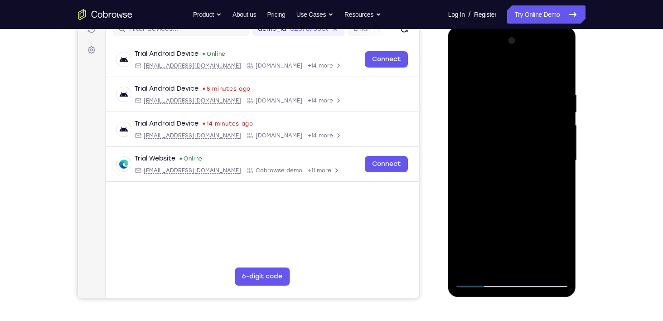
click at [509, 228] on div at bounding box center [512, 161] width 114 height 254
click at [510, 259] on div at bounding box center [512, 161] width 114 height 254
click at [494, 249] on div at bounding box center [512, 161] width 114 height 254
click at [552, 247] on div at bounding box center [512, 161] width 114 height 254
click at [524, 248] on div at bounding box center [512, 161] width 114 height 254
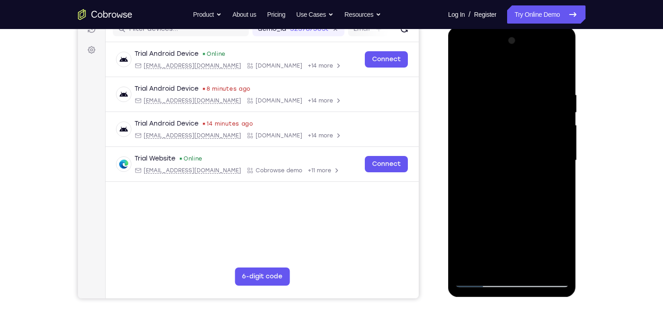
click at [510, 230] on div at bounding box center [512, 161] width 114 height 254
click at [515, 256] on div at bounding box center [512, 161] width 114 height 254
click at [524, 213] on div at bounding box center [512, 161] width 114 height 254
click at [520, 259] on div at bounding box center [512, 161] width 114 height 254
click at [511, 230] on div at bounding box center [512, 161] width 114 height 254
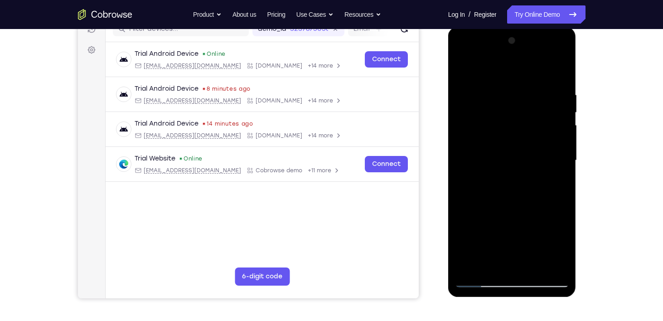
click at [504, 230] on div at bounding box center [512, 161] width 114 height 254
click at [560, 218] on div at bounding box center [512, 161] width 114 height 254
click at [485, 230] on div at bounding box center [512, 161] width 114 height 254
click at [541, 232] on div at bounding box center [512, 161] width 114 height 254
click at [481, 229] on div at bounding box center [512, 161] width 114 height 254
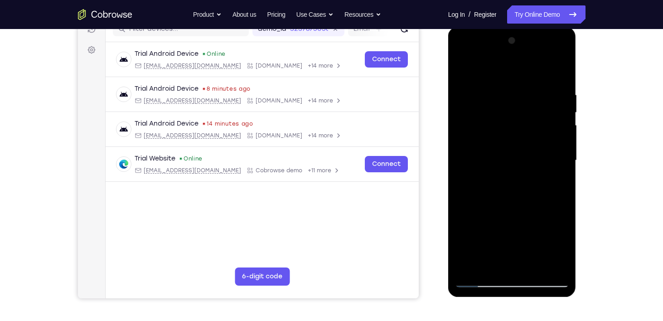
click at [500, 231] on div at bounding box center [512, 161] width 114 height 254
click at [514, 260] on div at bounding box center [512, 161] width 114 height 254
click at [502, 232] on div at bounding box center [512, 161] width 114 height 254
click at [511, 232] on div at bounding box center [512, 161] width 114 height 254
click at [531, 234] on div at bounding box center [512, 161] width 114 height 254
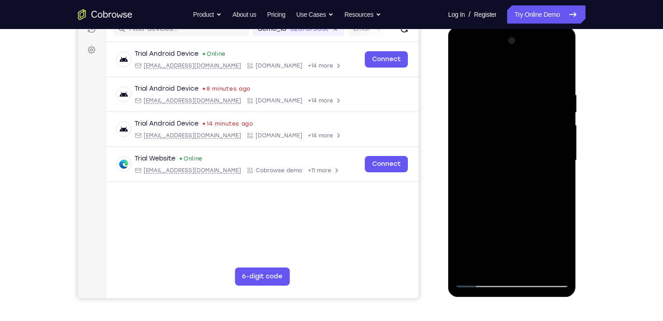
click at [531, 219] on div at bounding box center [512, 161] width 114 height 254
click at [528, 257] on div at bounding box center [512, 161] width 114 height 254
drag, startPoint x: 539, startPoint y: 233, endPoint x: 486, endPoint y: 232, distance: 53.0
click at [486, 232] on div at bounding box center [512, 161] width 114 height 254
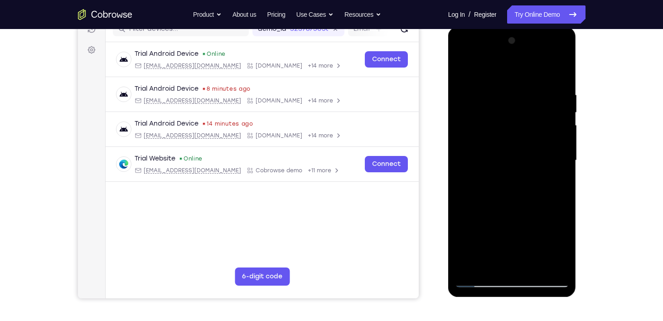
click at [562, 248] on div at bounding box center [512, 161] width 114 height 254
click at [539, 228] on div at bounding box center [512, 161] width 114 height 254
click at [492, 230] on div at bounding box center [512, 161] width 114 height 254
click at [483, 230] on div at bounding box center [512, 161] width 114 height 254
click at [562, 221] on div at bounding box center [512, 161] width 114 height 254
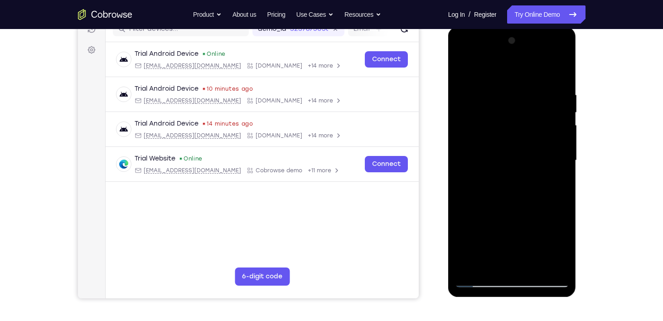
click at [562, 221] on div at bounding box center [512, 161] width 114 height 254
click at [494, 232] on div at bounding box center [512, 161] width 114 height 254
click at [465, 228] on div at bounding box center [512, 161] width 114 height 254
click at [528, 267] on div at bounding box center [512, 161] width 114 height 254
click at [523, 220] on div at bounding box center [512, 161] width 114 height 254
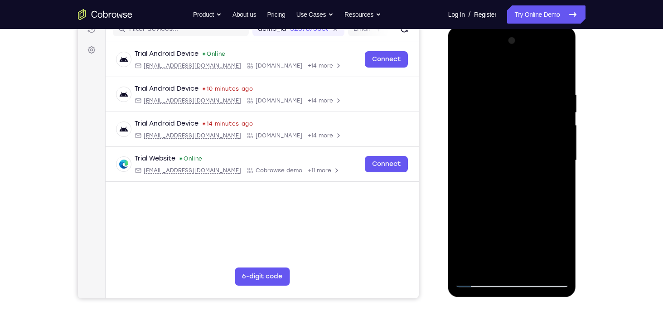
click at [530, 227] on div at bounding box center [512, 161] width 114 height 254
click at [553, 235] on div at bounding box center [512, 161] width 114 height 254
click at [559, 244] on div at bounding box center [512, 161] width 114 height 254
click at [555, 245] on div at bounding box center [512, 161] width 114 height 254
click at [554, 237] on div at bounding box center [512, 161] width 114 height 254
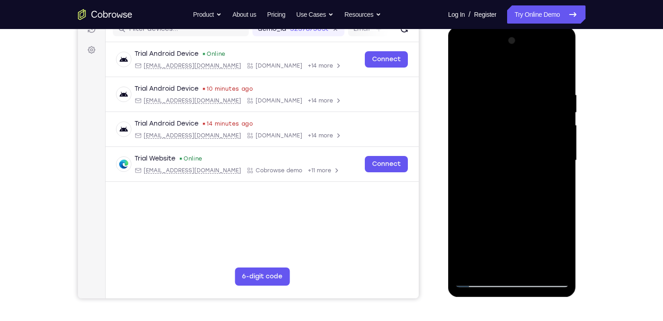
click at [522, 252] on div at bounding box center [512, 161] width 114 height 254
click at [513, 230] on div at bounding box center [512, 161] width 114 height 254
click at [511, 262] on div at bounding box center [512, 161] width 114 height 254
click at [512, 225] on div at bounding box center [512, 161] width 114 height 254
click at [459, 228] on div at bounding box center [512, 161] width 114 height 254
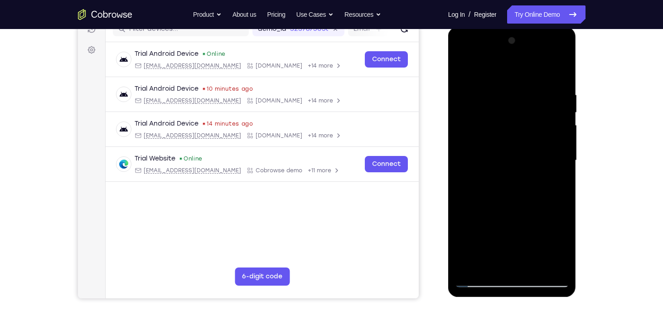
click at [520, 215] on div at bounding box center [512, 161] width 114 height 254
click at [515, 226] on div at bounding box center [512, 161] width 114 height 254
click at [495, 253] on div at bounding box center [512, 161] width 114 height 254
click at [513, 235] on div at bounding box center [512, 161] width 114 height 254
click at [521, 232] on div at bounding box center [512, 161] width 114 height 254
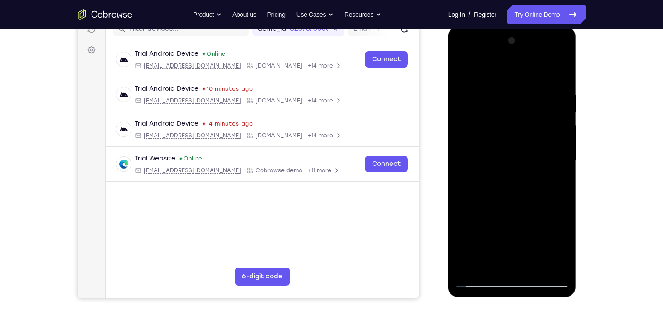
click at [517, 263] on div at bounding box center [512, 161] width 114 height 254
click at [560, 182] on div at bounding box center [512, 161] width 114 height 254
click at [481, 227] on div at bounding box center [512, 161] width 114 height 254
click at [529, 277] on div at bounding box center [512, 161] width 114 height 254
click at [564, 245] on div at bounding box center [512, 161] width 114 height 254
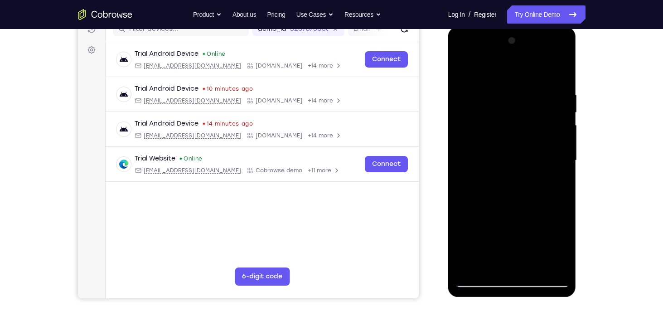
click at [564, 245] on div at bounding box center [512, 161] width 114 height 254
click at [521, 216] on div at bounding box center [512, 161] width 114 height 254
click at [533, 227] on div at bounding box center [512, 161] width 114 height 254
click at [552, 248] on div at bounding box center [512, 161] width 114 height 254
click at [525, 247] on div at bounding box center [512, 161] width 114 height 254
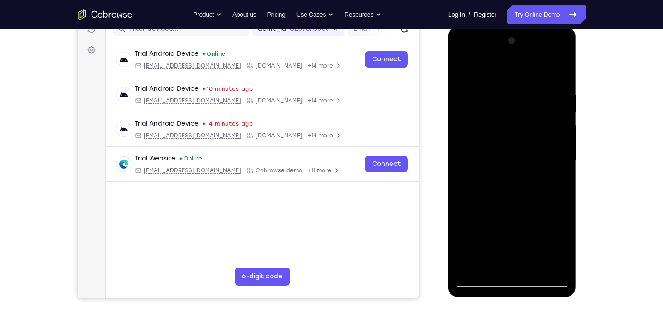
click at [511, 232] on div at bounding box center [512, 161] width 114 height 254
click at [562, 247] on div at bounding box center [512, 161] width 114 height 254
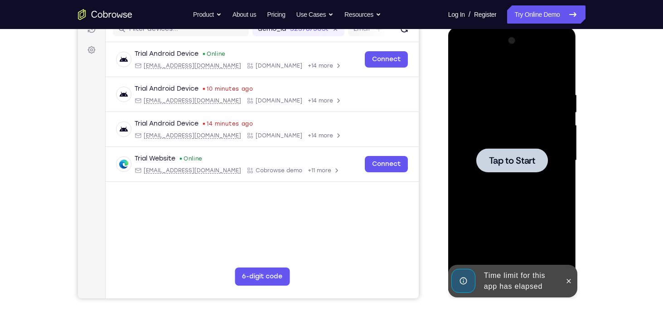
click at [483, 227] on div at bounding box center [512, 161] width 114 height 254
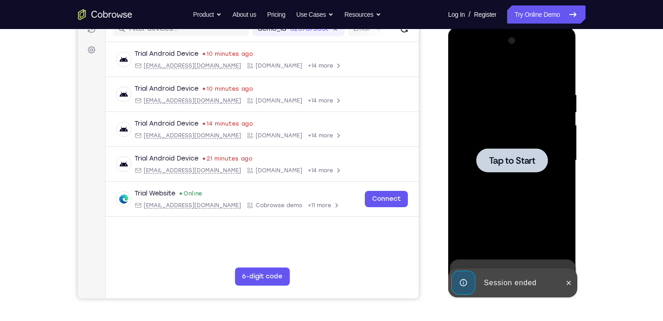
click at [508, 150] on div at bounding box center [512, 160] width 72 height 24
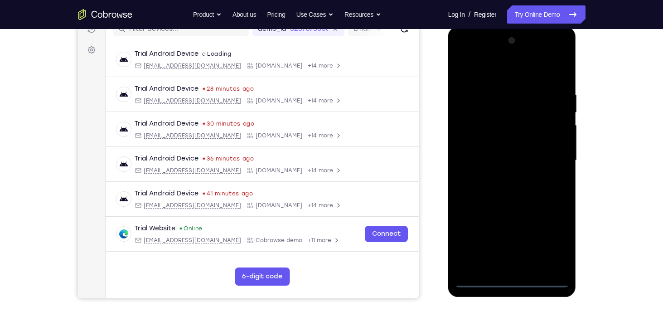
click at [513, 279] on div at bounding box center [512, 161] width 114 height 254
click at [556, 239] on div at bounding box center [512, 161] width 114 height 254
click at [516, 72] on div at bounding box center [512, 161] width 114 height 254
click at [549, 165] on div at bounding box center [512, 161] width 114 height 254
click at [500, 175] on div at bounding box center [512, 161] width 114 height 254
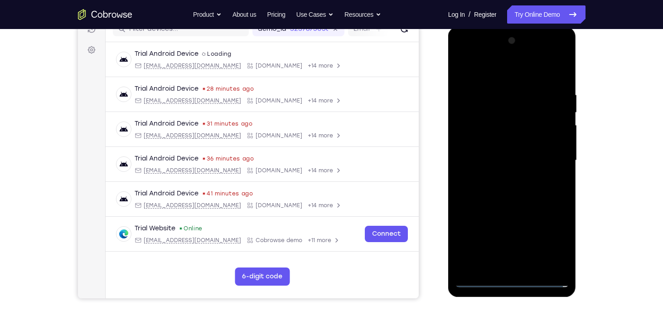
click at [500, 150] on div at bounding box center [512, 161] width 114 height 254
click at [494, 141] on div at bounding box center [512, 161] width 114 height 254
click at [507, 160] on div at bounding box center [512, 161] width 114 height 254
click at [512, 186] on div at bounding box center [512, 161] width 114 height 254
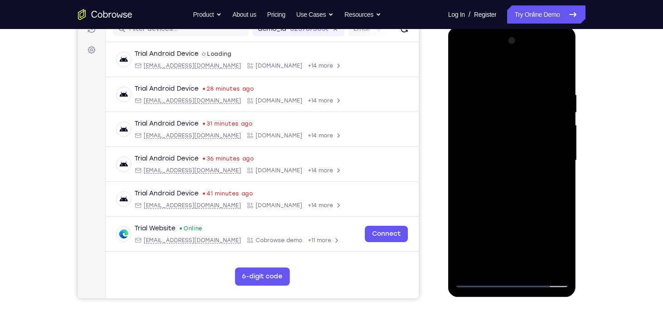
click at [510, 185] on div at bounding box center [512, 161] width 114 height 254
click at [552, 70] on div at bounding box center [512, 161] width 114 height 254
click at [537, 268] on div at bounding box center [512, 161] width 114 height 254
click at [519, 207] on div at bounding box center [512, 161] width 114 height 254
click at [531, 158] on div at bounding box center [512, 161] width 114 height 254
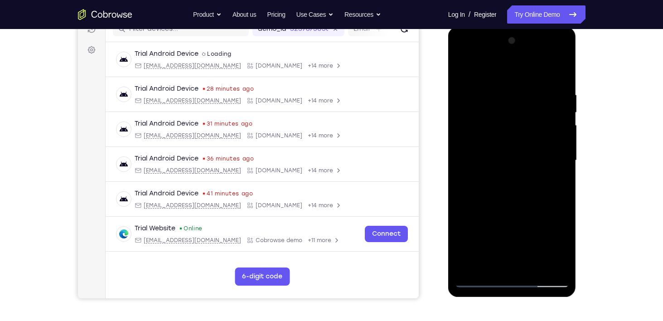
click at [496, 181] on div at bounding box center [512, 161] width 114 height 254
click at [483, 183] on div at bounding box center [512, 161] width 114 height 254
click at [480, 244] on div at bounding box center [512, 161] width 114 height 254
click at [536, 195] on div at bounding box center [512, 161] width 114 height 254
click at [556, 179] on div at bounding box center [512, 161] width 114 height 254
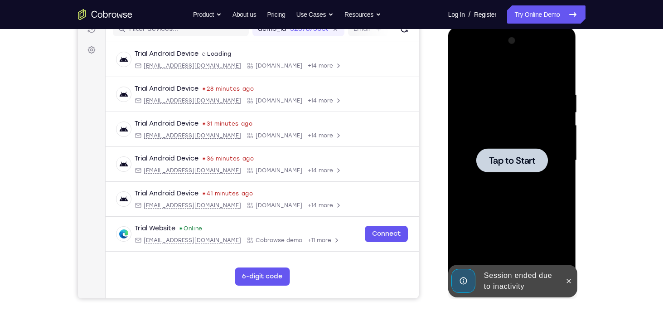
click at [523, 165] on span "Tap to Start" at bounding box center [512, 160] width 46 height 9
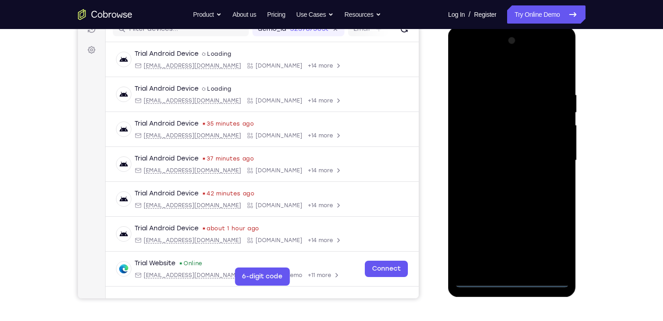
click at [519, 280] on div at bounding box center [512, 161] width 114 height 254
drag, startPoint x: 524, startPoint y: 192, endPoint x: 536, endPoint y: 325, distance: 133.3
click at [536, 299] on html "Online web based iOS Simulators and Android Emulators. Run iPhone, iPad, Mobile…" at bounding box center [512, 163] width 129 height 272
drag, startPoint x: 515, startPoint y: 241, endPoint x: 308, endPoint y: 1, distance: 316.8
click at [448, 27] on html "Online web based iOS Simulators and Android Emulators. Run iPhone, iPad, Mobile…" at bounding box center [512, 163] width 129 height 272
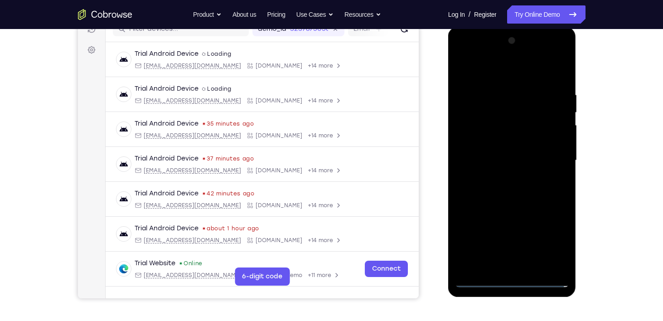
drag, startPoint x: 508, startPoint y: 139, endPoint x: 520, endPoint y: 257, distance: 118.5
click at [520, 257] on div at bounding box center [512, 161] width 114 height 254
drag, startPoint x: 506, startPoint y: 195, endPoint x: 484, endPoint y: 57, distance: 139.9
click at [484, 57] on div at bounding box center [512, 161] width 114 height 254
drag, startPoint x: 524, startPoint y: 95, endPoint x: 533, endPoint y: 175, distance: 80.8
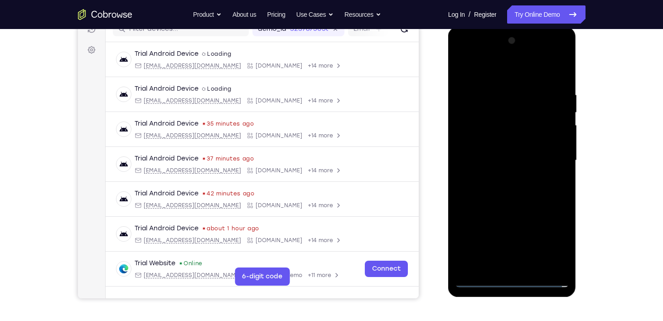
click at [533, 175] on div at bounding box center [512, 161] width 114 height 254
click at [562, 250] on div at bounding box center [512, 161] width 114 height 254
click at [557, 243] on div at bounding box center [512, 161] width 114 height 254
click at [519, 74] on div at bounding box center [512, 161] width 114 height 254
click at [517, 112] on div at bounding box center [512, 161] width 114 height 254
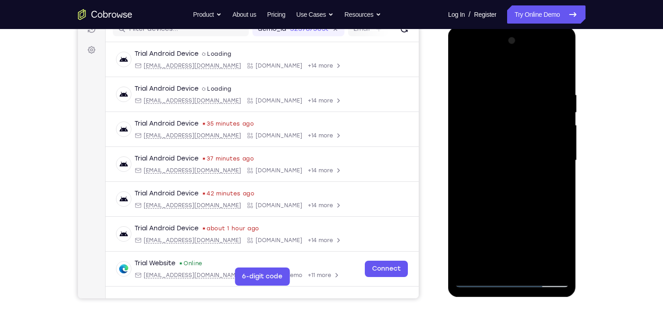
click at [497, 89] on div at bounding box center [512, 161] width 114 height 254
drag, startPoint x: 524, startPoint y: 207, endPoint x: 517, endPoint y: 103, distance: 103.6
click at [517, 103] on div at bounding box center [512, 161] width 114 height 254
drag, startPoint x: 514, startPoint y: 187, endPoint x: 507, endPoint y: 83, distance: 104.4
click at [507, 83] on div at bounding box center [512, 161] width 114 height 254
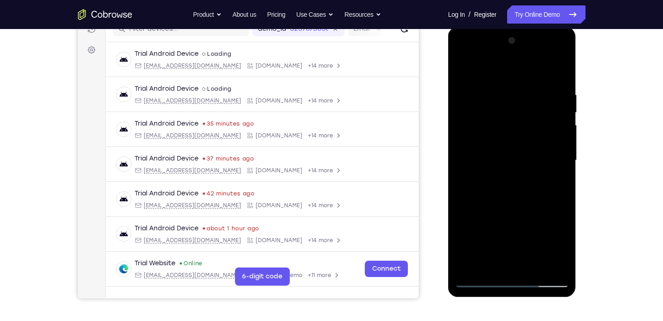
drag, startPoint x: 511, startPoint y: 160, endPoint x: 499, endPoint y: 52, distance: 108.1
click at [499, 52] on div at bounding box center [512, 161] width 114 height 254
drag, startPoint x: 514, startPoint y: 167, endPoint x: 506, endPoint y: 106, distance: 61.3
click at [506, 106] on div at bounding box center [512, 161] width 114 height 254
drag, startPoint x: 505, startPoint y: 161, endPoint x: 490, endPoint y: 40, distance: 122.1
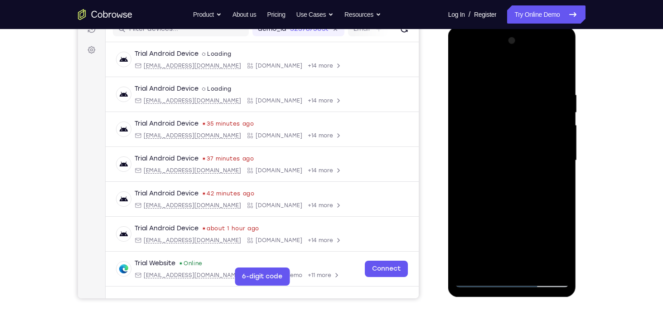
click at [490, 40] on div at bounding box center [512, 161] width 114 height 254
drag, startPoint x: 497, startPoint y: 108, endPoint x: 507, endPoint y: 183, distance: 75.9
click at [507, 183] on div at bounding box center [512, 161] width 114 height 254
drag, startPoint x: 513, startPoint y: 136, endPoint x: 515, endPoint y: 179, distance: 42.7
click at [515, 179] on div at bounding box center [512, 161] width 114 height 254
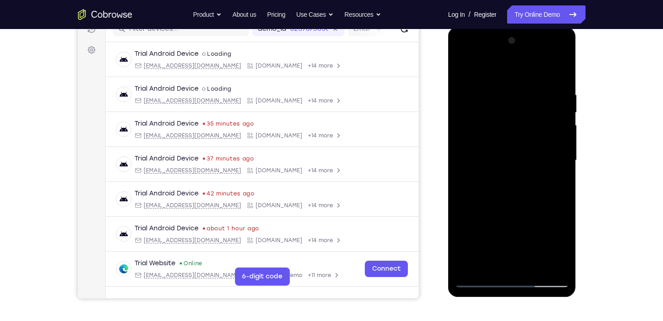
click at [494, 124] on div at bounding box center [512, 161] width 114 height 254
drag, startPoint x: 514, startPoint y: 184, endPoint x: 494, endPoint y: 75, distance: 111.4
click at [494, 75] on div at bounding box center [512, 161] width 114 height 254
click at [458, 56] on div at bounding box center [512, 161] width 114 height 254
click at [503, 106] on div at bounding box center [512, 161] width 114 height 254
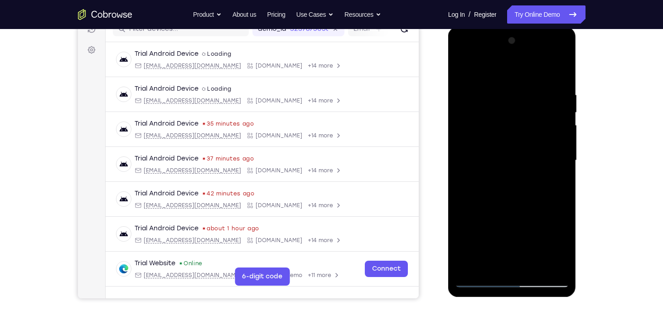
drag, startPoint x: 527, startPoint y: 133, endPoint x: 555, endPoint y: 344, distance: 213.5
click at [555, 299] on html "Online web based iOS Simulators and Android Emulators. Run iPhone, iPad, Mobile…" at bounding box center [512, 163] width 129 height 272
drag, startPoint x: 537, startPoint y: 94, endPoint x: 539, endPoint y: 198, distance: 103.8
click at [539, 198] on div at bounding box center [512, 161] width 114 height 254
click at [540, 89] on div at bounding box center [512, 161] width 114 height 254
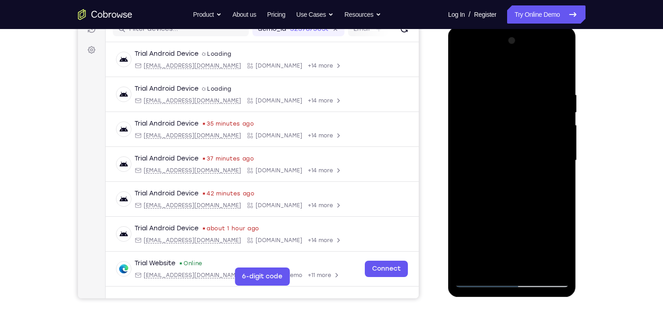
click at [518, 97] on div at bounding box center [512, 161] width 114 height 254
click at [479, 99] on div at bounding box center [512, 161] width 114 height 254
drag, startPoint x: 506, startPoint y: 142, endPoint x: 461, endPoint y: 38, distance: 113.5
click at [461, 38] on div at bounding box center [512, 161] width 114 height 254
click at [461, 51] on div at bounding box center [512, 161] width 114 height 254
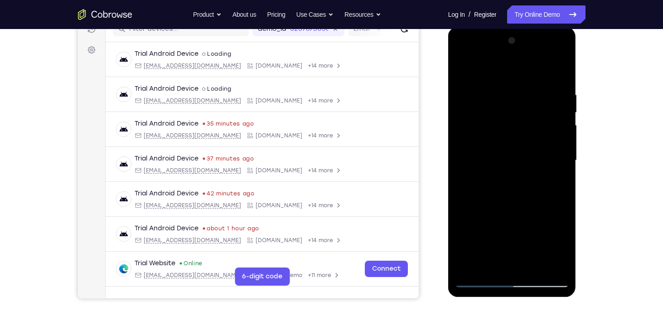
click at [505, 112] on div at bounding box center [512, 161] width 114 height 254
click at [557, 82] on div at bounding box center [512, 161] width 114 height 254
click at [528, 88] on div at bounding box center [512, 161] width 114 height 254
click at [497, 151] on div at bounding box center [512, 161] width 114 height 254
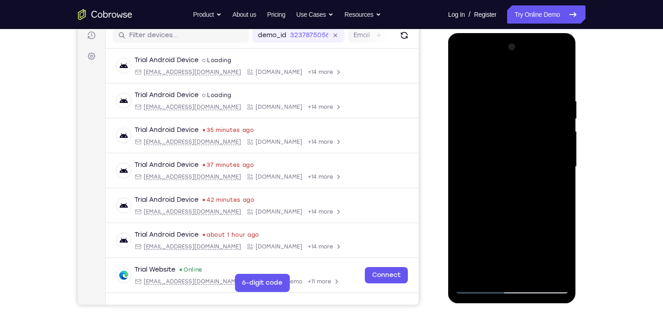
scroll to position [116, 0]
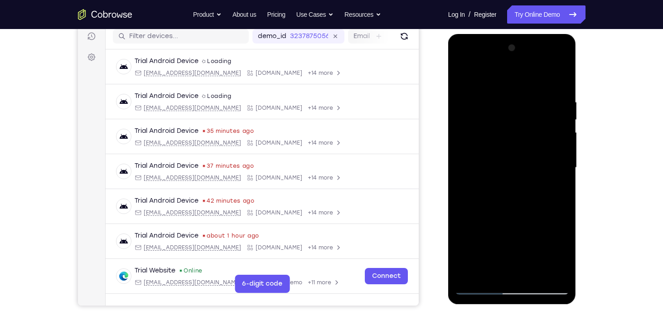
drag, startPoint x: 498, startPoint y: 92, endPoint x: 503, endPoint y: 41, distance: 50.5
click at [503, 41] on div at bounding box center [512, 168] width 114 height 254
drag, startPoint x: 527, startPoint y: 160, endPoint x: 528, endPoint y: 65, distance: 94.7
click at [528, 65] on div at bounding box center [512, 168] width 114 height 254
drag, startPoint x: 503, startPoint y: 202, endPoint x: 514, endPoint y: 118, distance: 84.6
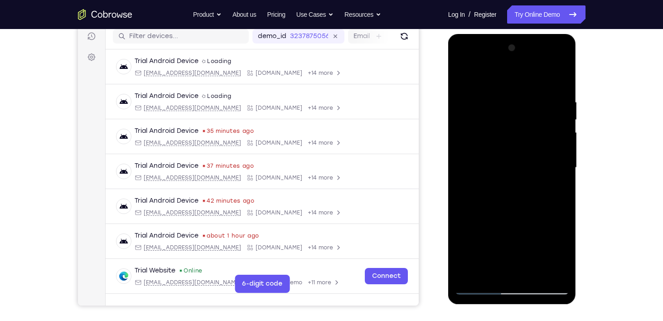
click at [514, 118] on div at bounding box center [512, 168] width 114 height 254
click at [509, 95] on div at bounding box center [512, 168] width 114 height 254
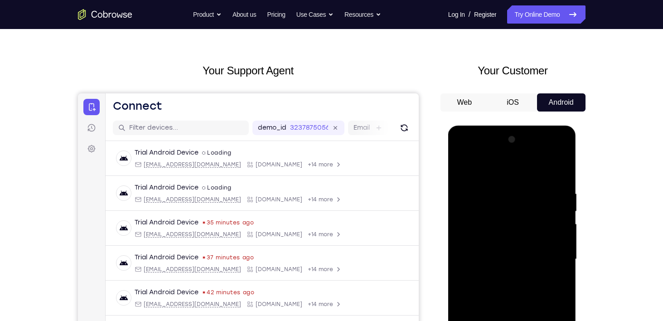
scroll to position [0, 0]
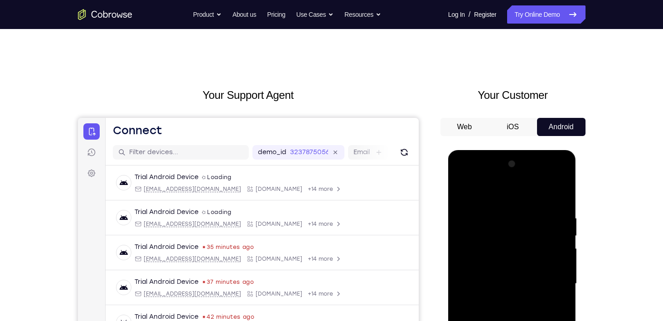
drag, startPoint x: 515, startPoint y: 227, endPoint x: 517, endPoint y: 164, distance: 63.0
click at [517, 164] on div at bounding box center [512, 284] width 114 height 254
drag, startPoint x: 581, startPoint y: 220, endPoint x: 581, endPoint y: 180, distance: 39.9
click at [581, 180] on div at bounding box center [513, 282] width 145 height 279
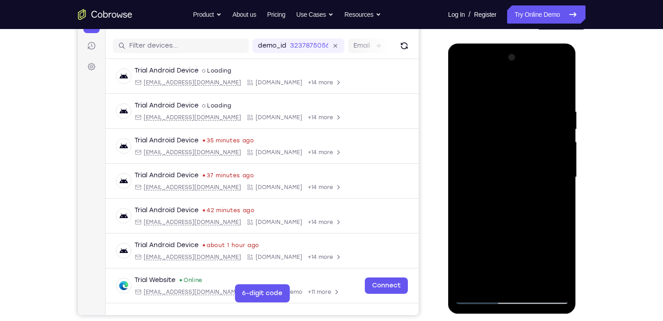
scroll to position [103, 0]
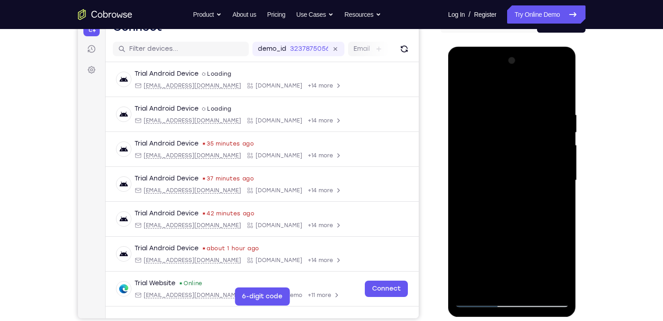
click at [475, 300] on div at bounding box center [512, 180] width 114 height 254
click at [492, 102] on div at bounding box center [512, 180] width 114 height 254
drag, startPoint x: 497, startPoint y: 190, endPoint x: 508, endPoint y: 108, distance: 82.8
click at [508, 108] on div at bounding box center [512, 180] width 114 height 254
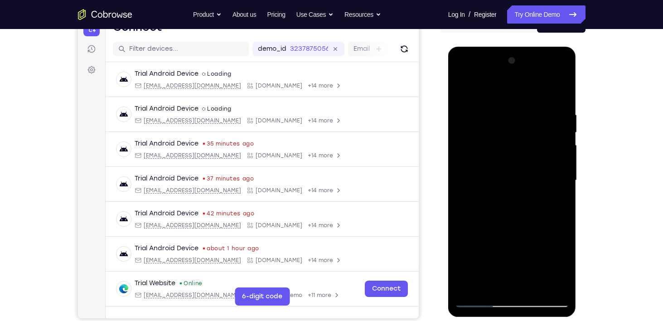
drag, startPoint x: 508, startPoint y: 125, endPoint x: 503, endPoint y: 199, distance: 74.1
click at [503, 199] on div at bounding box center [512, 180] width 114 height 254
click at [477, 120] on div at bounding box center [512, 180] width 114 height 254
drag, startPoint x: 530, startPoint y: 192, endPoint x: 531, endPoint y: 91, distance: 101.5
click at [531, 91] on div at bounding box center [512, 180] width 114 height 254
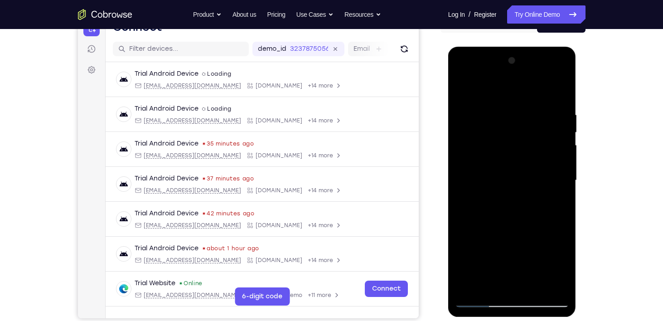
drag, startPoint x: 499, startPoint y: 109, endPoint x: 501, endPoint y: 186, distance: 77.1
click at [501, 186] on div at bounding box center [512, 180] width 114 height 254
click at [519, 84] on div at bounding box center [512, 180] width 114 height 254
drag, startPoint x: 522, startPoint y: 216, endPoint x: 527, endPoint y: 168, distance: 48.3
click at [527, 168] on div at bounding box center [512, 180] width 114 height 254
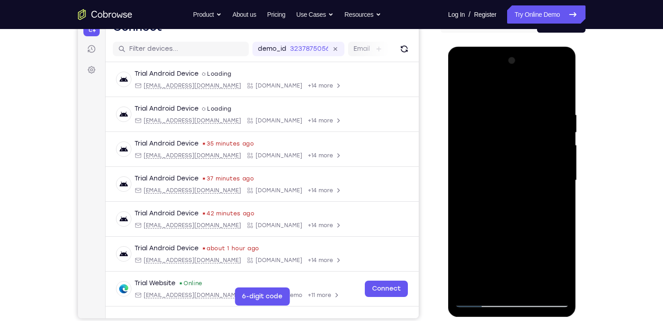
drag, startPoint x: 517, startPoint y: 135, endPoint x: 517, endPoint y: 181, distance: 46.2
click at [517, 181] on div at bounding box center [512, 180] width 114 height 254
click at [513, 131] on div at bounding box center [512, 180] width 114 height 254
click at [514, 113] on div at bounding box center [512, 180] width 114 height 254
drag, startPoint x: 524, startPoint y: 217, endPoint x: 519, endPoint y: 92, distance: 125.6
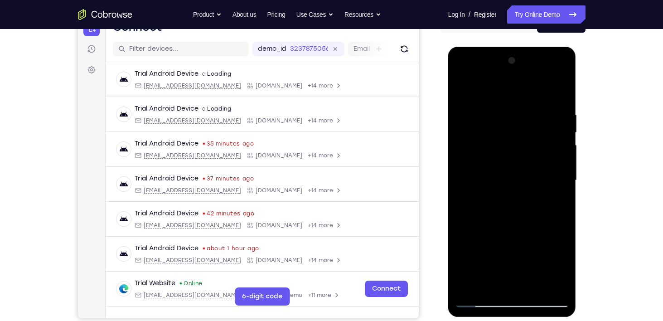
click at [519, 92] on div at bounding box center [512, 180] width 114 height 254
drag, startPoint x: 514, startPoint y: 155, endPoint x: 507, endPoint y: 0, distance: 155.2
click at [507, 47] on html "Online web based iOS Simulators and Android Emulators. Run iPhone, iPad, Mobile…" at bounding box center [512, 183] width 129 height 272
click at [533, 183] on div at bounding box center [512, 180] width 114 height 254
click at [549, 166] on div at bounding box center [512, 180] width 114 height 254
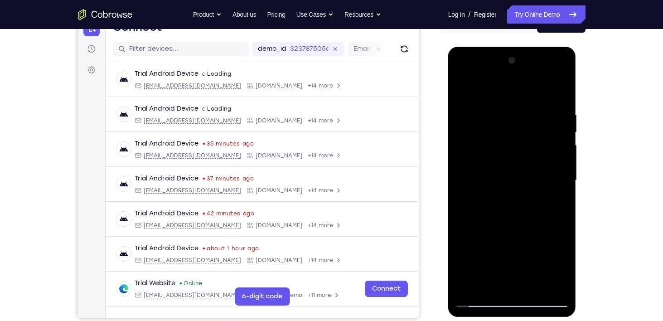
click at [512, 196] on div at bounding box center [512, 180] width 114 height 254
click at [560, 131] on div at bounding box center [512, 180] width 114 height 254
click at [522, 159] on div at bounding box center [512, 180] width 114 height 254
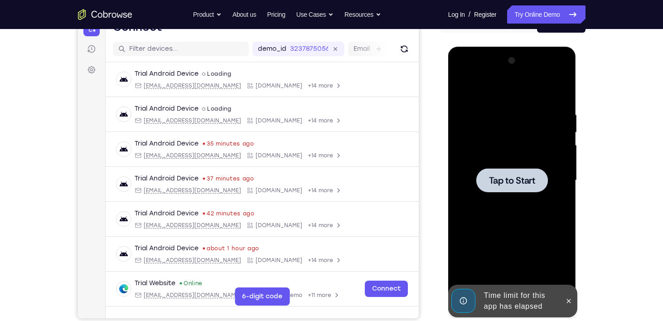
click at [514, 188] on div at bounding box center [512, 180] width 72 height 24
click at [567, 297] on icon at bounding box center [568, 300] width 7 height 7
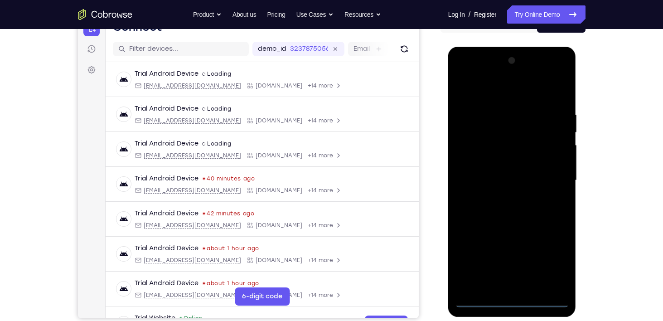
click at [514, 297] on div at bounding box center [512, 180] width 114 height 254
click at [550, 265] on div at bounding box center [512, 180] width 114 height 254
click at [499, 91] on div at bounding box center [512, 180] width 114 height 254
click at [495, 134] on div at bounding box center [512, 180] width 114 height 254
click at [482, 295] on div at bounding box center [512, 180] width 114 height 254
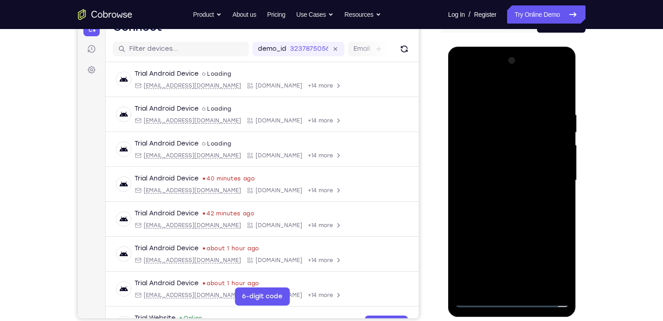
click at [548, 73] on div at bounding box center [512, 180] width 114 height 254
click at [561, 93] on div at bounding box center [512, 180] width 114 height 254
click at [481, 73] on div at bounding box center [512, 180] width 114 height 254
click at [510, 127] on div at bounding box center [512, 180] width 114 height 254
click at [509, 140] on div at bounding box center [512, 180] width 114 height 254
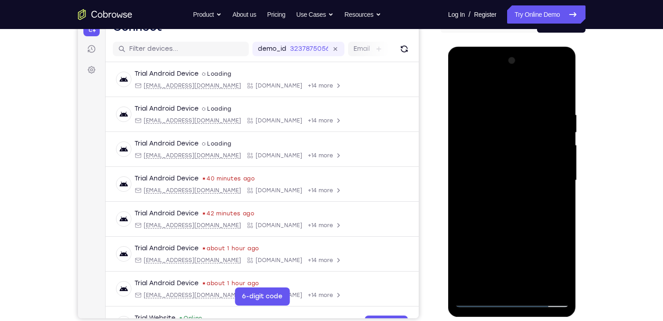
click at [523, 102] on div at bounding box center [512, 180] width 114 height 254
click at [523, 107] on div at bounding box center [512, 180] width 114 height 254
click at [492, 119] on div at bounding box center [512, 180] width 114 height 254
click at [521, 131] on div at bounding box center [512, 180] width 114 height 254
click at [523, 223] on div at bounding box center [512, 180] width 114 height 254
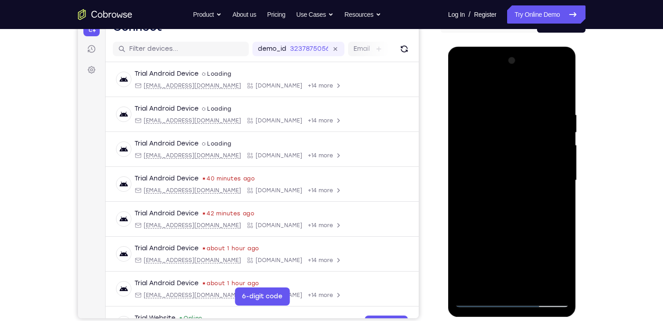
drag, startPoint x: 521, startPoint y: 219, endPoint x: 526, endPoint y: 169, distance: 50.2
click at [526, 169] on div at bounding box center [512, 180] width 114 height 254
drag, startPoint x: 528, startPoint y: 213, endPoint x: 541, endPoint y: 323, distance: 110.9
click at [541, 319] on html "Online web based iOS Simulators and Android Emulators. Run iPhone, iPad, Mobile…" at bounding box center [512, 183] width 129 height 272
click at [485, 117] on div at bounding box center [512, 180] width 114 height 254
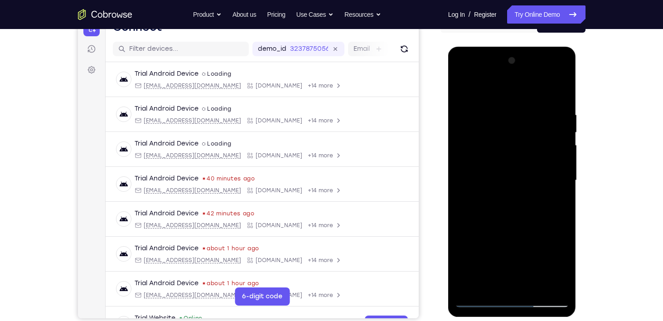
drag, startPoint x: 532, startPoint y: 253, endPoint x: 530, endPoint y: 126, distance: 127.4
click at [530, 126] on div at bounding box center [512, 180] width 114 height 254
drag, startPoint x: 524, startPoint y: 192, endPoint x: 525, endPoint y: 121, distance: 71.2
click at [525, 121] on div at bounding box center [512, 180] width 114 height 254
drag, startPoint x: 521, startPoint y: 200, endPoint x: 523, endPoint y: 57, distance: 143.2
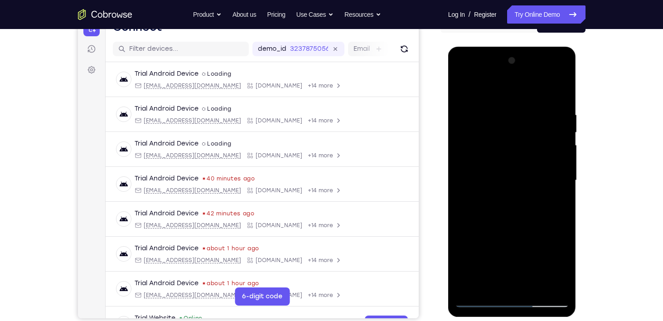
click at [523, 57] on div at bounding box center [512, 180] width 114 height 254
drag, startPoint x: 517, startPoint y: 132, endPoint x: 517, endPoint y: 11, distance: 121.5
click at [517, 47] on html "Online web based iOS Simulators and Android Emulators. Run iPhone, iPad, Mobile…" at bounding box center [512, 183] width 129 height 272
drag, startPoint x: 528, startPoint y: 128, endPoint x: 529, endPoint y: 31, distance: 97.0
click at [529, 47] on html "Online web based iOS Simulators and Android Emulators. Run iPhone, iPad, Mobile…" at bounding box center [512, 183] width 129 height 272
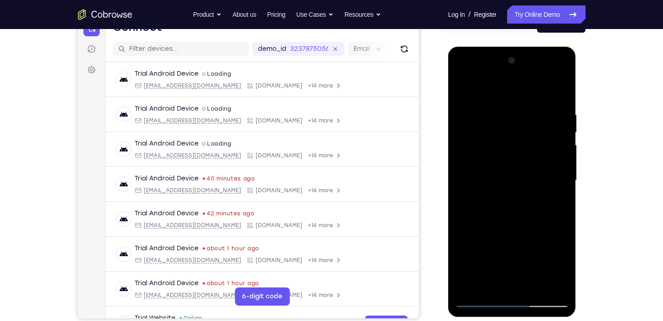
drag, startPoint x: 528, startPoint y: 116, endPoint x: 530, endPoint y: 41, distance: 74.8
click at [530, 47] on html "Online web based iOS Simulators and Android Emulators. Run iPhone, iPad, Mobile…" at bounding box center [512, 183] width 129 height 272
drag, startPoint x: 536, startPoint y: 145, endPoint x: 537, endPoint y: 63, distance: 82.5
click at [537, 63] on div at bounding box center [512, 180] width 114 height 254
drag, startPoint x: 530, startPoint y: 160, endPoint x: 533, endPoint y: 20, distance: 139.6
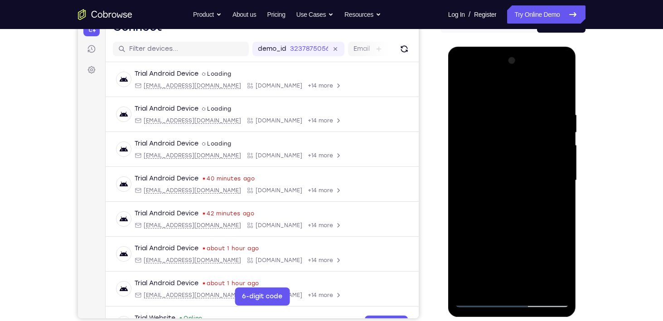
click at [533, 47] on html "Online web based iOS Simulators and Android Emulators. Run iPhone, iPad, Mobile…" at bounding box center [512, 183] width 129 height 272
drag, startPoint x: 529, startPoint y: 172, endPoint x: 530, endPoint y: 114, distance: 58.0
click at [530, 114] on div at bounding box center [512, 180] width 114 height 254
drag, startPoint x: 518, startPoint y: 211, endPoint x: 522, endPoint y: 112, distance: 98.4
click at [522, 112] on div at bounding box center [512, 180] width 114 height 254
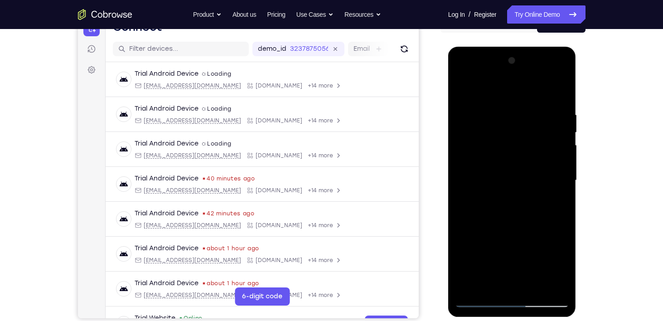
drag, startPoint x: 519, startPoint y: 183, endPoint x: 523, endPoint y: 59, distance: 124.2
click at [523, 59] on div at bounding box center [512, 180] width 114 height 254
drag, startPoint x: 524, startPoint y: 156, endPoint x: 526, endPoint y: 38, distance: 117.9
click at [526, 47] on html "Online web based iOS Simulators and Android Emulators. Run iPhone, iPad, Mobile…" at bounding box center [512, 183] width 129 height 272
drag, startPoint x: 523, startPoint y: 200, endPoint x: 526, endPoint y: 93, distance: 107.0
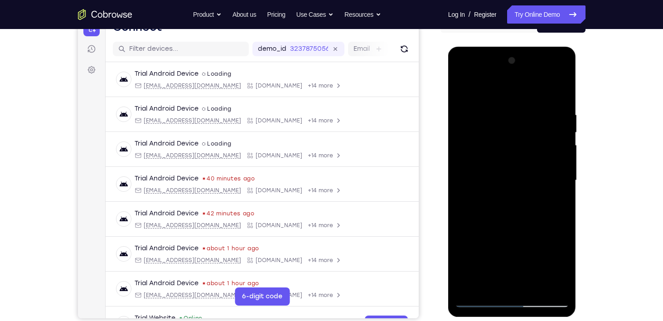
click at [526, 93] on div at bounding box center [512, 180] width 114 height 254
drag, startPoint x: 528, startPoint y: 170, endPoint x: 534, endPoint y: 87, distance: 84.1
click at [534, 87] on div at bounding box center [512, 180] width 114 height 254
drag, startPoint x: 523, startPoint y: 163, endPoint x: 522, endPoint y: 102, distance: 60.8
click at [522, 102] on div at bounding box center [512, 180] width 114 height 254
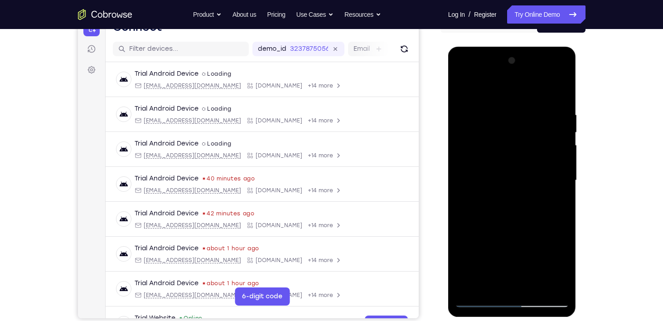
drag, startPoint x: 513, startPoint y: 156, endPoint x: 519, endPoint y: 67, distance: 89.5
click at [519, 67] on div at bounding box center [512, 180] width 114 height 254
drag, startPoint x: 508, startPoint y: 143, endPoint x: 517, endPoint y: 64, distance: 79.4
click at [517, 64] on div at bounding box center [512, 180] width 114 height 254
drag, startPoint x: 519, startPoint y: 158, endPoint x: 527, endPoint y: 49, distance: 108.6
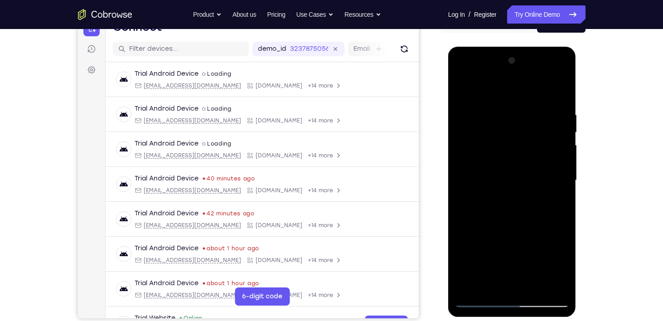
click at [527, 49] on div at bounding box center [512, 182] width 128 height 270
drag, startPoint x: 528, startPoint y: 156, endPoint x: 531, endPoint y: 78, distance: 78.0
click at [531, 78] on div at bounding box center [512, 180] width 114 height 254
drag, startPoint x: 528, startPoint y: 133, endPoint x: 536, endPoint y: 344, distance: 211.8
click at [536, 319] on html "Online web based iOS Simulators and Android Emulators. Run iPhone, iPad, Mobile…" at bounding box center [512, 183] width 129 height 272
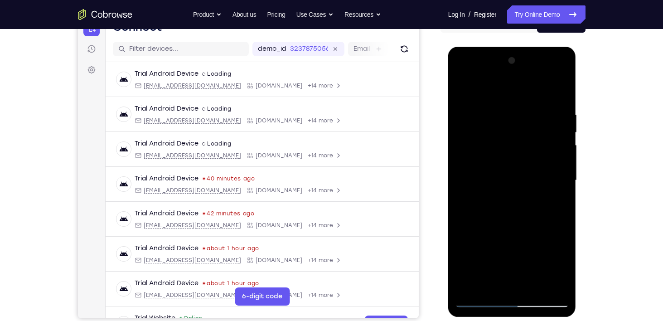
drag, startPoint x: 530, startPoint y: 249, endPoint x: 552, endPoint y: 344, distance: 97.5
click at [552, 319] on html "Online web based iOS Simulators and Android Emulators. Run iPhone, iPad, Mobile…" at bounding box center [512, 183] width 129 height 272
drag, startPoint x: 525, startPoint y: 160, endPoint x: 514, endPoint y: 344, distance: 185.3
click at [514, 319] on html "Online web based iOS Simulators and Android Emulators. Run iPhone, iPad, Mobile…" at bounding box center [512, 183] width 129 height 272
drag, startPoint x: 504, startPoint y: 199, endPoint x: 528, endPoint y: 344, distance: 147.5
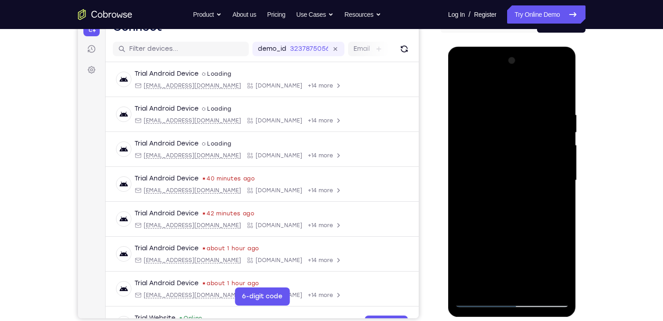
click at [528, 319] on html "Online web based iOS Simulators and Android Emulators. Run iPhone, iPad, Mobile…" at bounding box center [512, 183] width 129 height 272
drag, startPoint x: 539, startPoint y: 200, endPoint x: 539, endPoint y: 344, distance: 144.6
click at [539, 319] on html "Online web based iOS Simulators and Android Emulators. Run iPhone, iPad, Mobile…" at bounding box center [512, 183] width 129 height 272
drag, startPoint x: 506, startPoint y: 154, endPoint x: 511, endPoint y: 344, distance: 190.9
click at [511, 319] on html "Online web based iOS Simulators and Android Emulators. Run iPhone, iPad, Mobile…" at bounding box center [512, 183] width 129 height 272
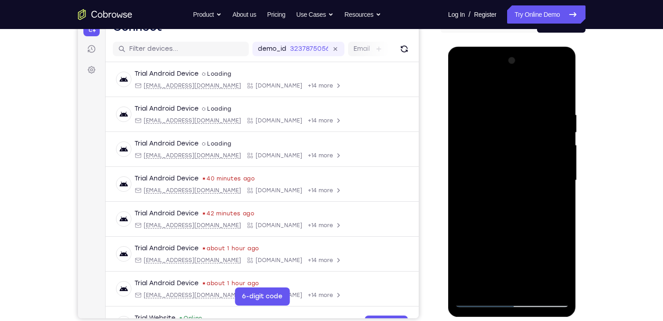
drag, startPoint x: 518, startPoint y: 128, endPoint x: 486, endPoint y: 344, distance: 219.0
click at [486, 319] on html "Online web based iOS Simulators and Android Emulators. Run iPhone, iPad, Mobile…" at bounding box center [512, 183] width 129 height 272
click at [531, 189] on div at bounding box center [512, 180] width 114 height 254
click at [544, 192] on div at bounding box center [512, 180] width 114 height 254
click at [480, 300] on div at bounding box center [512, 180] width 114 height 254
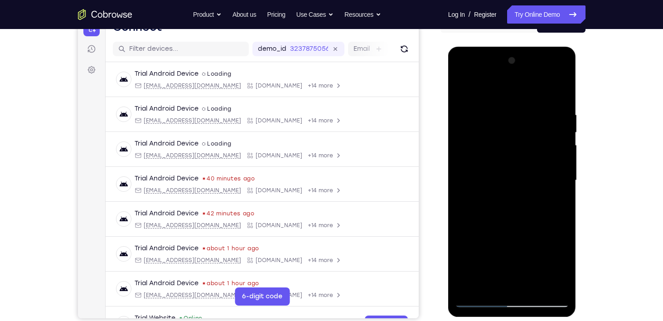
drag, startPoint x: 507, startPoint y: 215, endPoint x: 541, endPoint y: 344, distance: 133.5
click at [541, 319] on html "Online web based iOS Simulators and Android Emulators. Run iPhone, iPad, Mobile…" at bounding box center [512, 183] width 129 height 272
click at [486, 235] on div at bounding box center [512, 180] width 114 height 254
click at [529, 138] on div at bounding box center [512, 180] width 114 height 254
click at [548, 168] on div at bounding box center [512, 180] width 114 height 254
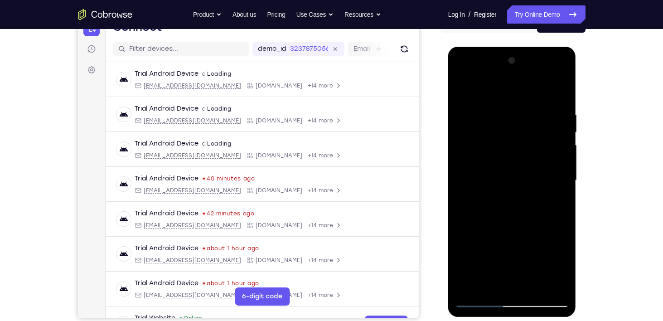
drag, startPoint x: 524, startPoint y: 207, endPoint x: 522, endPoint y: 42, distance: 164.5
click at [522, 47] on html "Online web based iOS Simulators and Android Emulators. Run iPhone, iPad, Mobile…" at bounding box center [512, 183] width 129 height 272
click at [523, 213] on div at bounding box center [512, 180] width 114 height 254
click at [524, 178] on div at bounding box center [512, 180] width 114 height 254
drag, startPoint x: 510, startPoint y: 221, endPoint x: 514, endPoint y: 111, distance: 109.7
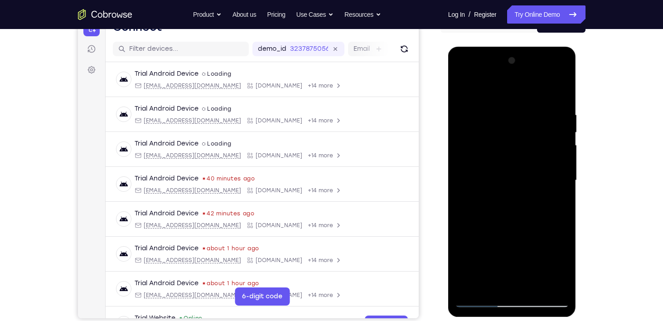
click at [514, 111] on div at bounding box center [512, 180] width 114 height 254
drag, startPoint x: 513, startPoint y: 158, endPoint x: 509, endPoint y: 58, distance: 99.8
click at [509, 58] on div at bounding box center [512, 180] width 114 height 254
click at [514, 286] on div at bounding box center [512, 180] width 114 height 254
drag, startPoint x: 521, startPoint y: 131, endPoint x: 528, endPoint y: 266, distance: 134.8
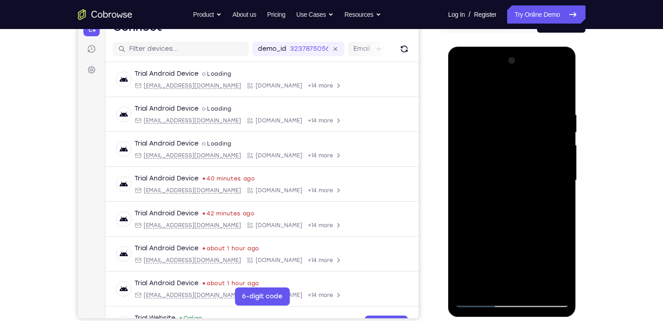
click at [528, 266] on div at bounding box center [512, 180] width 114 height 254
drag, startPoint x: 520, startPoint y: 120, endPoint x: 524, endPoint y: 241, distance: 121.5
click at [524, 241] on div at bounding box center [512, 180] width 114 height 254
click at [513, 156] on div at bounding box center [512, 180] width 114 height 254
click at [476, 301] on div at bounding box center [512, 180] width 114 height 254
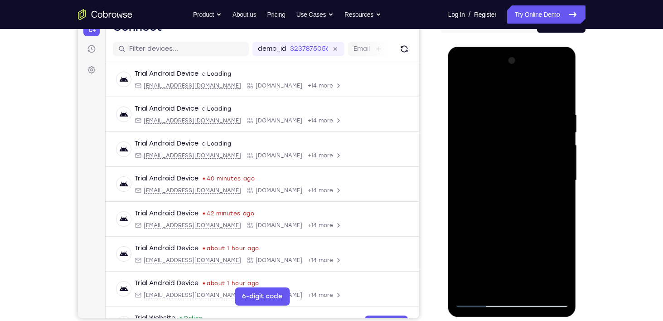
click at [536, 163] on div at bounding box center [512, 180] width 114 height 254
click at [532, 156] on div at bounding box center [512, 180] width 114 height 254
click at [558, 160] on div at bounding box center [512, 180] width 114 height 254
click at [462, 73] on div at bounding box center [512, 180] width 114 height 254
click at [550, 176] on div at bounding box center [512, 180] width 114 height 254
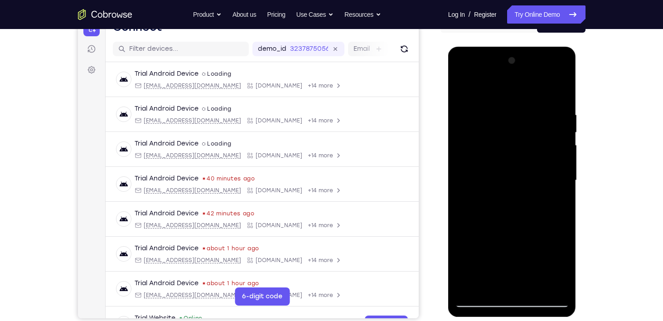
click at [504, 193] on div at bounding box center [512, 180] width 114 height 254
click at [501, 166] on div at bounding box center [512, 180] width 114 height 254
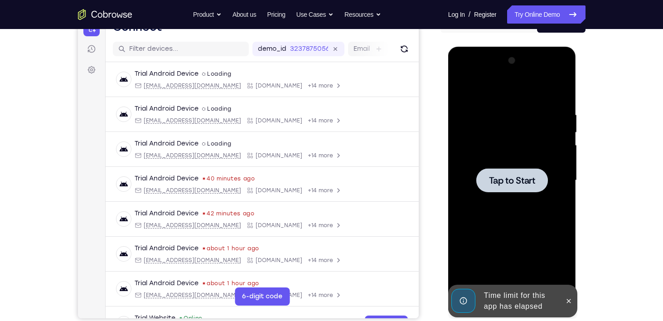
click at [506, 170] on div at bounding box center [512, 180] width 72 height 24
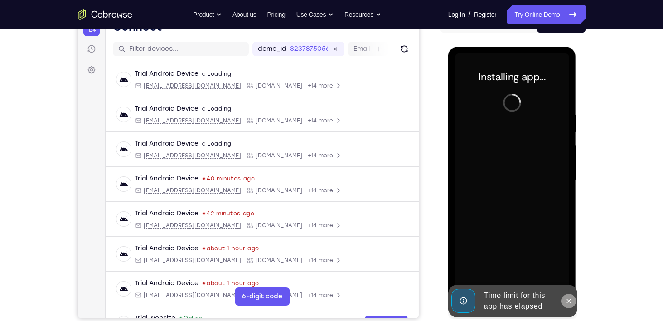
click at [565, 298] on icon at bounding box center [568, 300] width 7 height 7
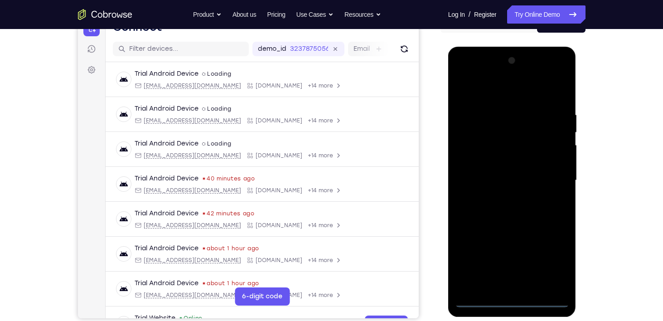
click at [514, 303] on div at bounding box center [512, 180] width 114 height 254
click at [557, 257] on div at bounding box center [512, 180] width 114 height 254
click at [491, 94] on div at bounding box center [512, 180] width 114 height 254
click at [500, 129] on div at bounding box center [512, 180] width 114 height 254
click at [517, 79] on div at bounding box center [512, 180] width 114 height 254
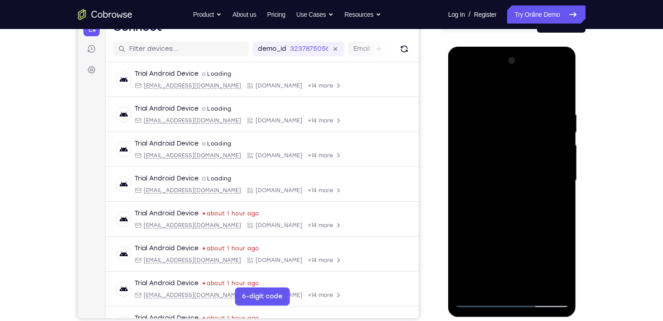
click at [561, 73] on div at bounding box center [512, 180] width 114 height 254
drag, startPoint x: 523, startPoint y: 223, endPoint x: 519, endPoint y: 170, distance: 52.7
click at [519, 170] on div at bounding box center [512, 180] width 114 height 254
click at [481, 210] on div at bounding box center [512, 180] width 114 height 254
click at [490, 211] on div at bounding box center [512, 180] width 114 height 254
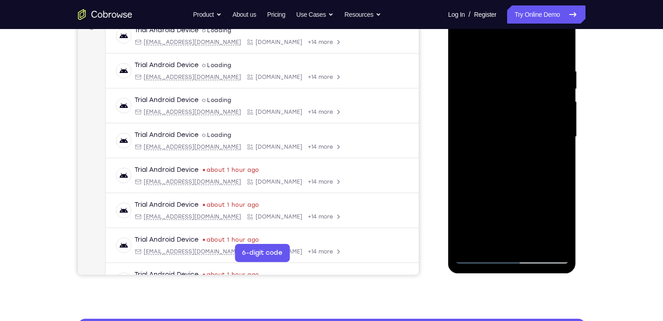
scroll to position [147, 0]
click at [528, 153] on div at bounding box center [512, 137] width 114 height 254
drag, startPoint x: 528, startPoint y: 153, endPoint x: 514, endPoint y: 85, distance: 69.3
click at [514, 85] on div at bounding box center [512, 137] width 114 height 254
click at [567, 212] on div at bounding box center [512, 137] width 114 height 254
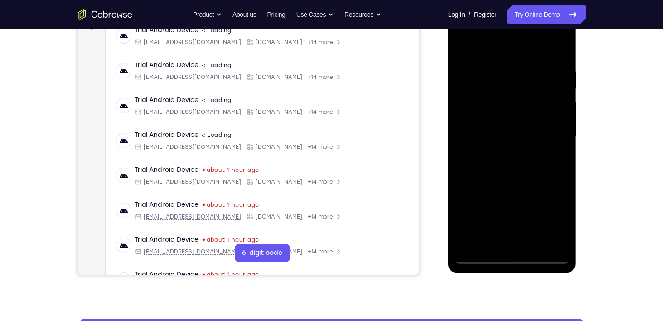
drag, startPoint x: 535, startPoint y: 199, endPoint x: 518, endPoint y: 101, distance: 100.2
click at [518, 101] on div at bounding box center [512, 137] width 114 height 254
drag, startPoint x: 524, startPoint y: 170, endPoint x: 508, endPoint y: 85, distance: 86.3
click at [508, 85] on div at bounding box center [512, 137] width 114 height 254
drag, startPoint x: 519, startPoint y: 161, endPoint x: 517, endPoint y: 85, distance: 75.7
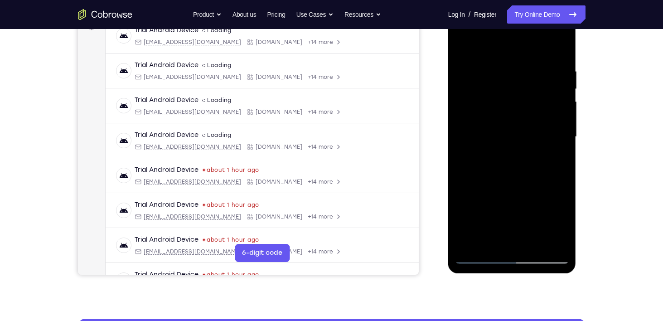
click at [517, 85] on div at bounding box center [512, 137] width 114 height 254
drag, startPoint x: 517, startPoint y: 155, endPoint x: 509, endPoint y: 49, distance: 105.9
click at [509, 49] on div at bounding box center [512, 137] width 114 height 254
drag, startPoint x: 523, startPoint y: 122, endPoint x: 512, endPoint y: 46, distance: 77.0
click at [512, 46] on div at bounding box center [512, 137] width 114 height 254
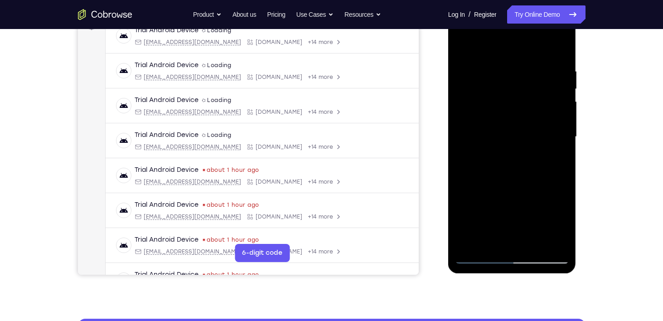
drag, startPoint x: 555, startPoint y: 169, endPoint x: 538, endPoint y: 92, distance: 78.6
click at [538, 92] on div at bounding box center [512, 137] width 114 height 254
click at [535, 101] on div at bounding box center [512, 137] width 114 height 254
click at [509, 145] on div at bounding box center [512, 137] width 114 height 254
click at [552, 109] on div at bounding box center [512, 137] width 114 height 254
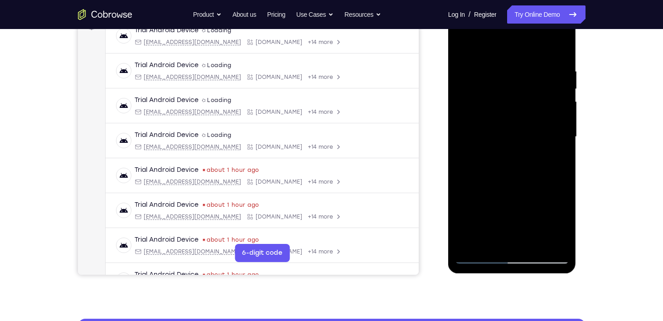
click at [559, 154] on div at bounding box center [512, 137] width 114 height 254
click at [534, 160] on div at bounding box center [512, 137] width 114 height 254
click at [566, 170] on div at bounding box center [512, 137] width 114 height 254
click at [517, 99] on div at bounding box center [512, 137] width 114 height 254
drag, startPoint x: 504, startPoint y: 107, endPoint x: 480, endPoint y: 104, distance: 24.2
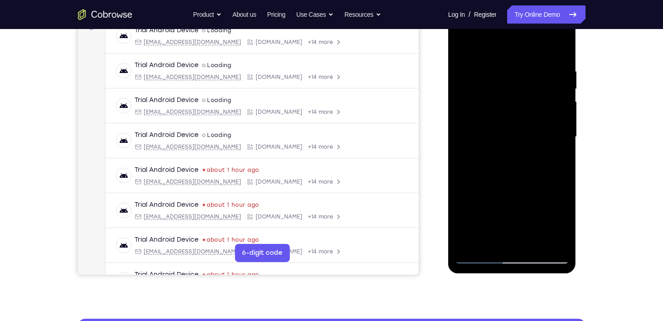
click at [480, 104] on div at bounding box center [512, 137] width 114 height 254
drag, startPoint x: 531, startPoint y: 119, endPoint x: 523, endPoint y: 98, distance: 22.2
click at [523, 98] on div at bounding box center [512, 137] width 114 height 254
drag, startPoint x: 523, startPoint y: 98, endPoint x: 516, endPoint y: 82, distance: 18.3
click at [516, 82] on div at bounding box center [512, 137] width 114 height 254
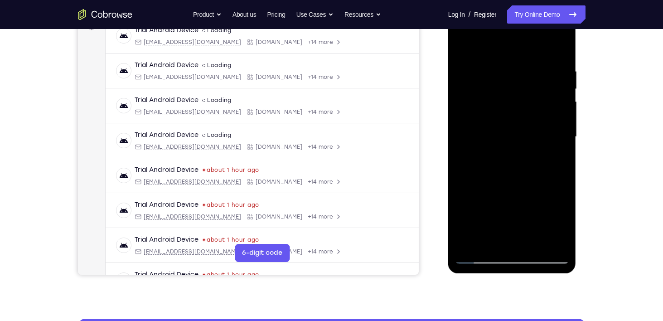
drag, startPoint x: 487, startPoint y: 128, endPoint x: 474, endPoint y: 97, distance: 33.9
click at [474, 97] on div at bounding box center [512, 137] width 114 height 254
click at [484, 132] on div at bounding box center [512, 137] width 114 height 254
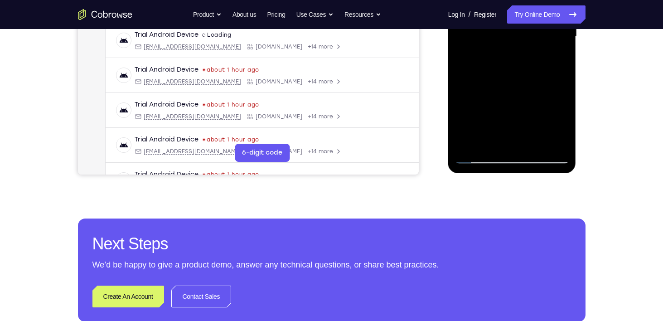
scroll to position [248, 0]
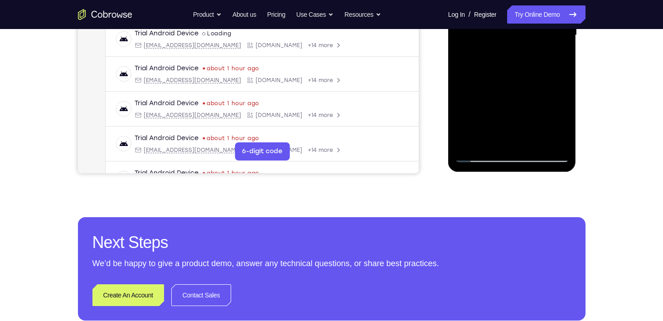
click at [513, 150] on div at bounding box center [512, 35] width 114 height 254
click at [523, 147] on div at bounding box center [512, 35] width 114 height 254
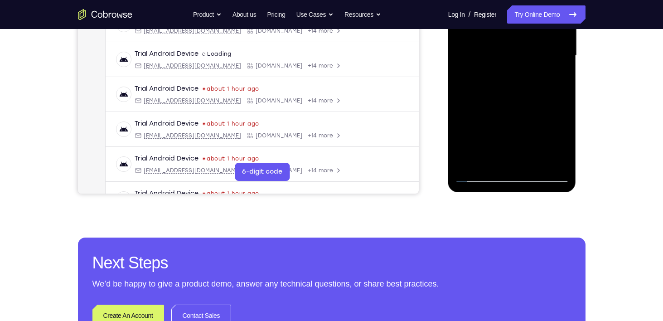
scroll to position [270, 0]
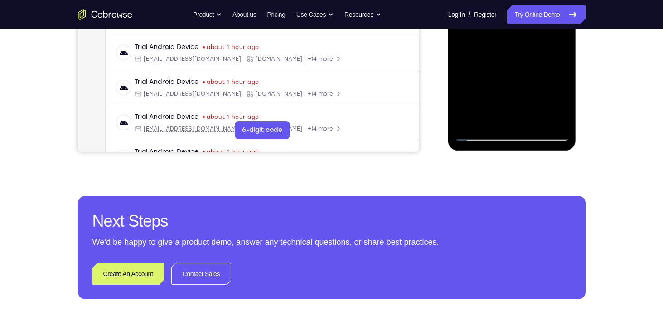
click at [518, 104] on div at bounding box center [512, 14] width 114 height 254
click at [553, 125] on div at bounding box center [512, 14] width 114 height 254
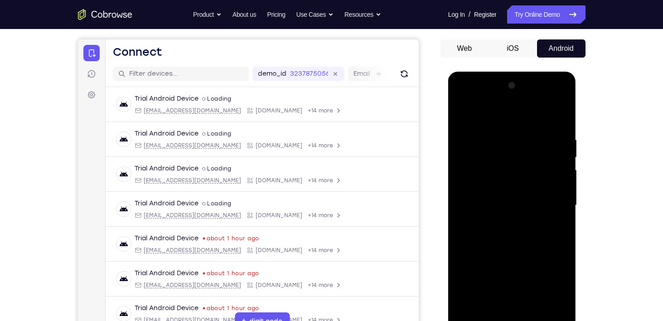
scroll to position [78, 0]
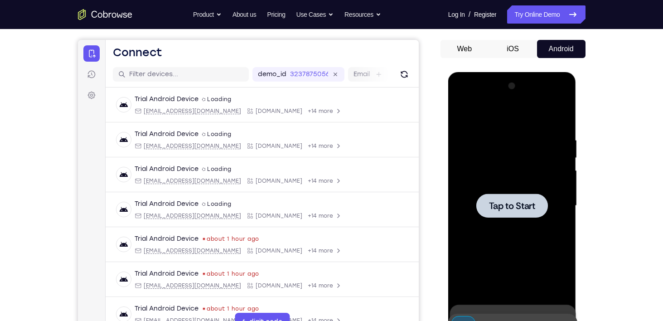
click at [494, 194] on div at bounding box center [512, 206] width 72 height 24
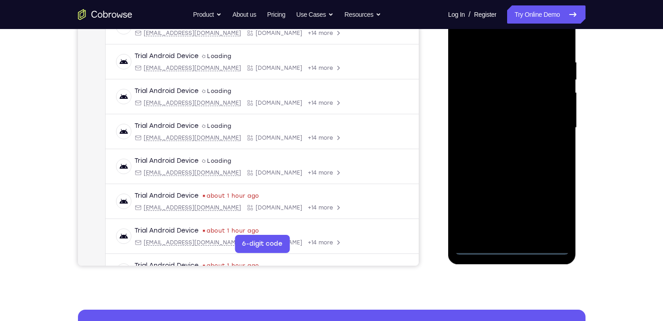
scroll to position [157, 0]
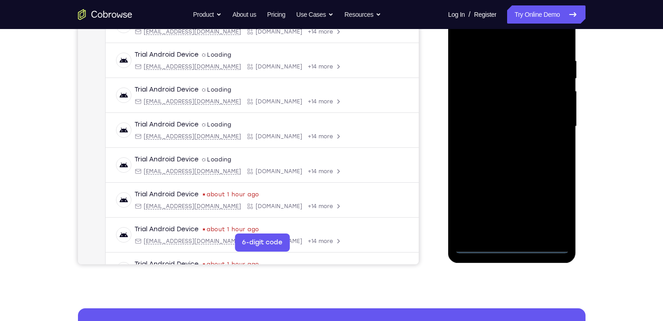
click at [514, 244] on div at bounding box center [512, 127] width 114 height 254
click at [552, 208] on div at bounding box center [512, 127] width 114 height 254
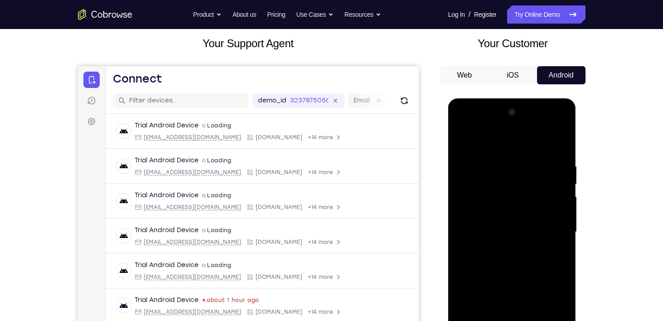
scroll to position [130, 0]
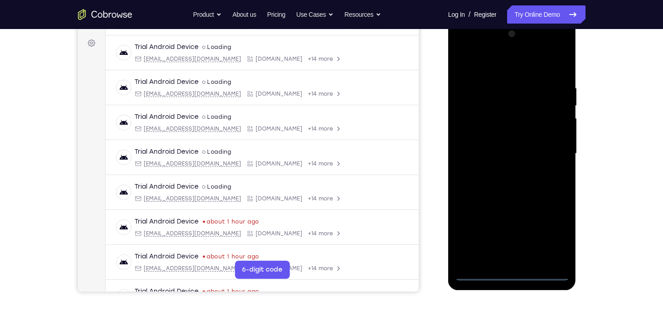
click at [492, 67] on div at bounding box center [512, 154] width 114 height 254
click at [560, 49] on div at bounding box center [512, 154] width 114 height 254
click at [535, 103] on div at bounding box center [512, 154] width 114 height 254
click at [529, 110] on div at bounding box center [512, 154] width 114 height 254
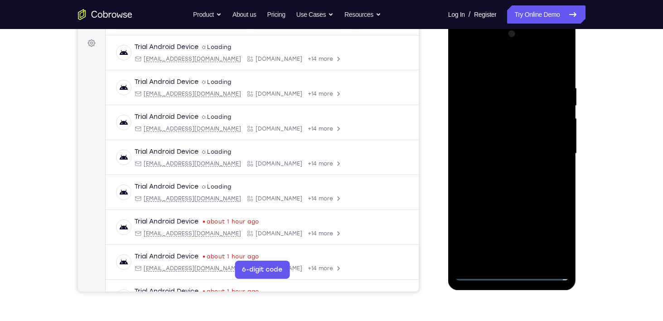
click at [503, 154] on div at bounding box center [512, 154] width 114 height 254
click at [560, 50] on div at bounding box center [512, 154] width 114 height 254
click at [562, 50] on div at bounding box center [512, 154] width 114 height 254
click at [538, 93] on div at bounding box center [512, 154] width 114 height 254
click at [512, 39] on div at bounding box center [512, 154] width 114 height 254
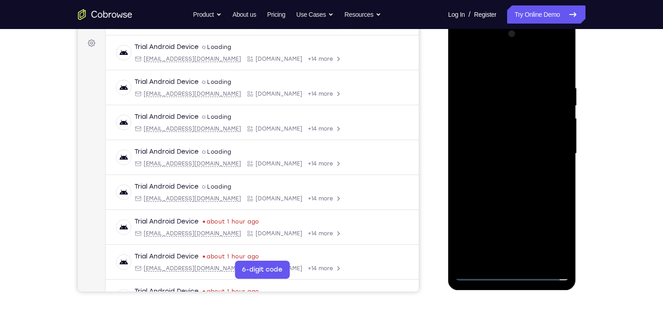
click at [510, 47] on div at bounding box center [512, 154] width 114 height 254
click at [535, 75] on div at bounding box center [512, 154] width 114 height 254
click at [489, 64] on div at bounding box center [512, 154] width 114 height 254
click at [521, 117] on div at bounding box center [512, 154] width 114 height 254
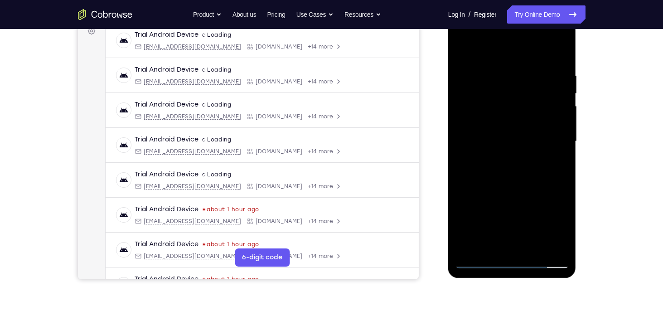
scroll to position [142, 0]
drag, startPoint x: 515, startPoint y: 150, endPoint x: 522, endPoint y: 39, distance: 110.4
click at [522, 39] on div at bounding box center [512, 142] width 114 height 254
drag, startPoint x: 521, startPoint y: 141, endPoint x: 521, endPoint y: 67, distance: 73.9
click at [521, 67] on div at bounding box center [512, 142] width 114 height 254
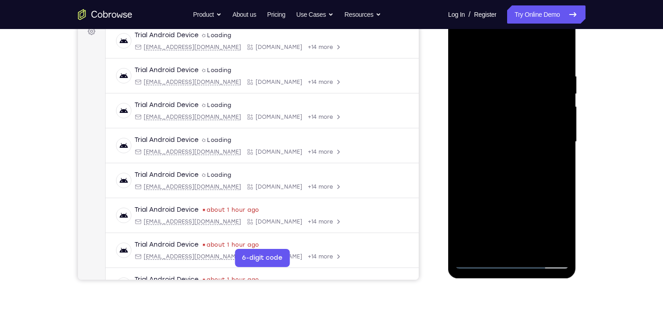
drag, startPoint x: 523, startPoint y: 157, endPoint x: 526, endPoint y: 74, distance: 83.0
click at [526, 74] on div at bounding box center [512, 142] width 114 height 254
drag, startPoint x: 521, startPoint y: 149, endPoint x: 525, endPoint y: 83, distance: 65.4
click at [525, 83] on div at bounding box center [512, 142] width 114 height 254
click at [522, 133] on div at bounding box center [512, 142] width 114 height 254
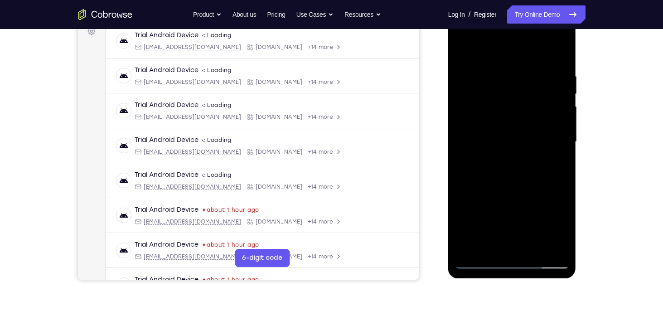
drag, startPoint x: 515, startPoint y: 156, endPoint x: 526, endPoint y: 58, distance: 99.0
click at [526, 58] on div at bounding box center [512, 142] width 114 height 254
drag, startPoint x: 512, startPoint y: 115, endPoint x: 512, endPoint y: 28, distance: 87.0
click at [512, 28] on div at bounding box center [512, 142] width 114 height 254
drag, startPoint x: 518, startPoint y: 134, endPoint x: 519, endPoint y: 64, distance: 69.8
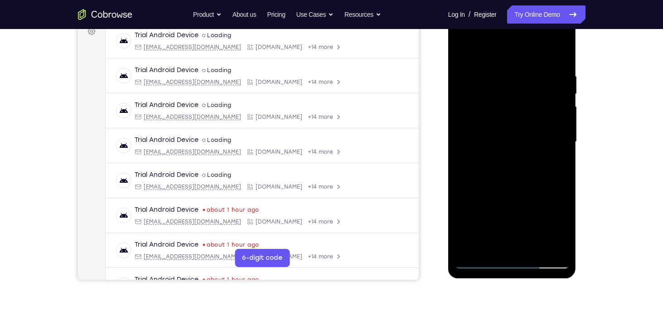
click at [519, 64] on div at bounding box center [512, 142] width 114 height 254
click at [475, 258] on div at bounding box center [512, 142] width 114 height 254
click at [478, 264] on div at bounding box center [512, 142] width 114 height 254
drag, startPoint x: 515, startPoint y: 152, endPoint x: 509, endPoint y: 262, distance: 109.9
click at [509, 262] on div at bounding box center [512, 142] width 114 height 254
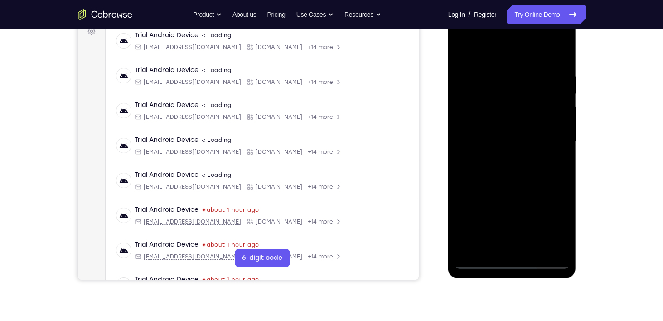
drag, startPoint x: 496, startPoint y: 64, endPoint x: 495, endPoint y: 145, distance: 81.1
click at [495, 145] on div at bounding box center [512, 142] width 114 height 254
drag, startPoint x: 499, startPoint y: 66, endPoint x: 496, endPoint y: 251, distance: 185.0
click at [496, 251] on div at bounding box center [512, 142] width 114 height 254
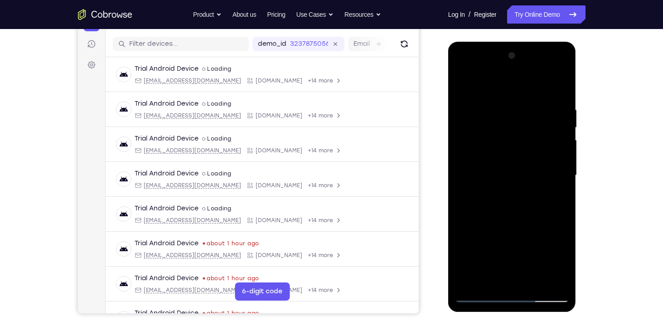
scroll to position [108, 0]
click at [517, 126] on div at bounding box center [512, 176] width 114 height 254
click at [482, 114] on div at bounding box center [512, 176] width 114 height 254
drag, startPoint x: 508, startPoint y: 190, endPoint x: 512, endPoint y: 132, distance: 58.1
click at [512, 132] on div at bounding box center [512, 176] width 114 height 254
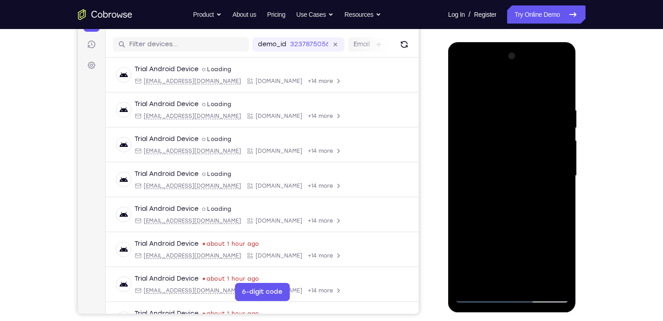
drag, startPoint x: 516, startPoint y: 189, endPoint x: 518, endPoint y: 102, distance: 86.6
click at [518, 102] on div at bounding box center [512, 176] width 114 height 254
drag, startPoint x: 516, startPoint y: 193, endPoint x: 517, endPoint y: 113, distance: 80.2
click at [517, 113] on div at bounding box center [512, 176] width 114 height 254
drag, startPoint x: 512, startPoint y: 179, endPoint x: 519, endPoint y: 255, distance: 75.5
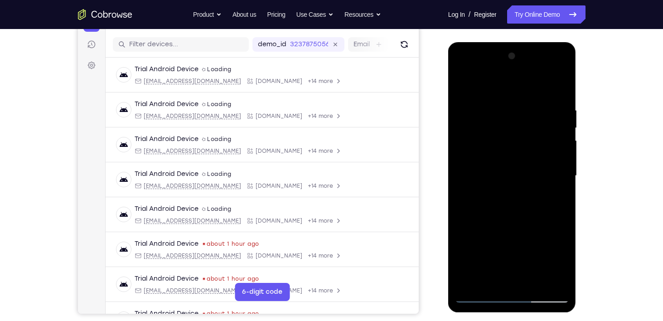
click at [519, 255] on div at bounding box center [512, 176] width 114 height 254
drag, startPoint x: 514, startPoint y: 121, endPoint x: 518, endPoint y: 180, distance: 58.6
click at [518, 180] on div at bounding box center [512, 176] width 114 height 254
click at [500, 143] on div at bounding box center [512, 176] width 114 height 254
click at [514, 258] on div at bounding box center [512, 176] width 114 height 254
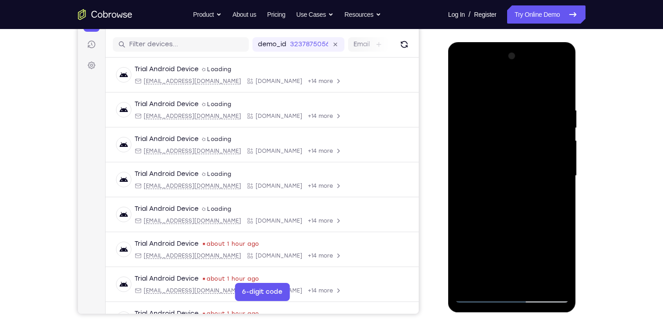
drag, startPoint x: 528, startPoint y: 160, endPoint x: 533, endPoint y: 90, distance: 70.5
click at [533, 90] on div at bounding box center [512, 176] width 114 height 254
drag, startPoint x: 528, startPoint y: 189, endPoint x: 528, endPoint y: 139, distance: 50.3
click at [528, 139] on div at bounding box center [512, 176] width 114 height 254
click at [484, 148] on div at bounding box center [512, 176] width 114 height 254
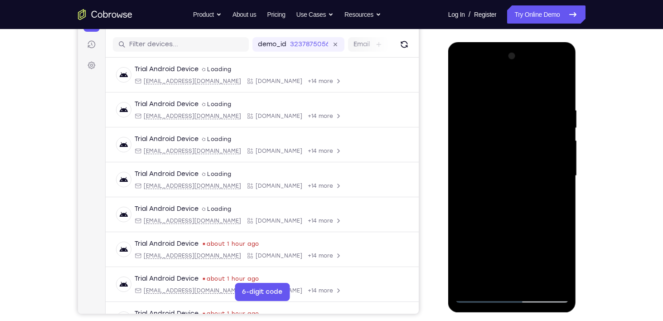
click at [559, 254] on div at bounding box center [512, 176] width 114 height 254
click at [538, 242] on div at bounding box center [512, 176] width 114 height 254
click at [489, 244] on div at bounding box center [512, 176] width 114 height 254
drag, startPoint x: 526, startPoint y: 169, endPoint x: 523, endPoint y: 119, distance: 50.4
click at [523, 119] on div at bounding box center [512, 176] width 114 height 254
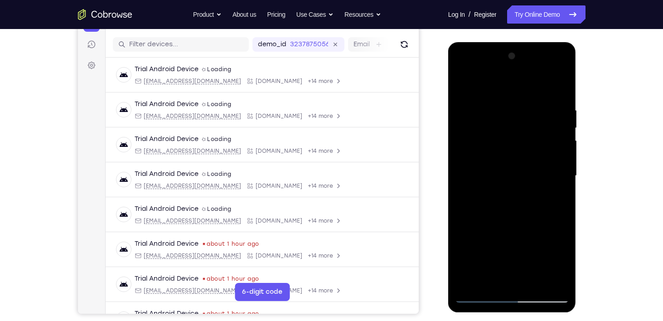
click at [557, 200] on div at bounding box center [512, 176] width 114 height 254
click at [548, 193] on div at bounding box center [512, 176] width 114 height 254
click at [548, 192] on div at bounding box center [512, 176] width 114 height 254
click at [516, 189] on div at bounding box center [512, 176] width 114 height 254
click at [467, 278] on div at bounding box center [512, 176] width 114 height 254
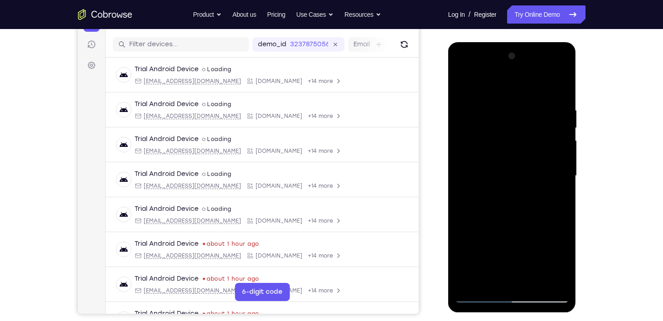
click at [535, 159] on div at bounding box center [512, 176] width 114 height 254
click at [501, 144] on div at bounding box center [512, 176] width 114 height 254
click at [507, 150] on div at bounding box center [512, 176] width 114 height 254
click at [480, 184] on div at bounding box center [512, 176] width 114 height 254
click at [475, 186] on div at bounding box center [512, 176] width 114 height 254
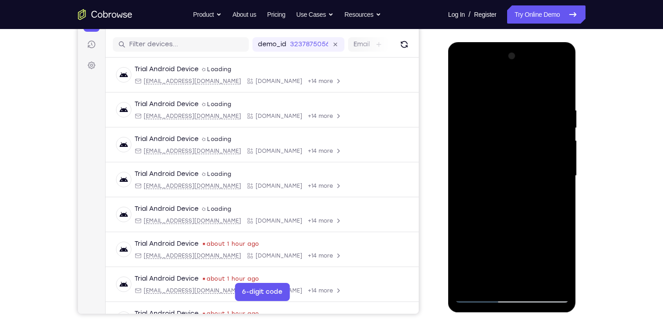
click at [475, 186] on div at bounding box center [512, 176] width 114 height 254
click at [473, 186] on div at bounding box center [512, 176] width 114 height 254
click at [471, 185] on div at bounding box center [512, 176] width 114 height 254
click at [473, 175] on div at bounding box center [512, 176] width 114 height 254
click at [498, 163] on div at bounding box center [512, 176] width 114 height 254
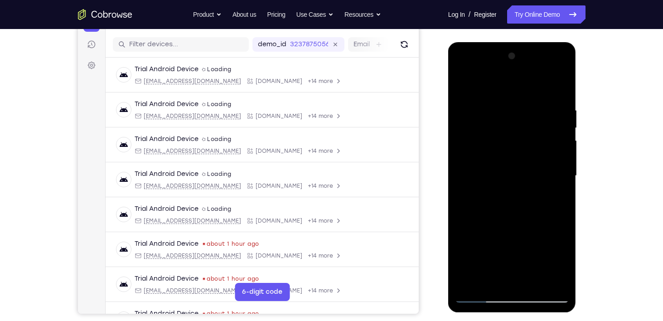
click at [502, 185] on div at bounding box center [512, 176] width 114 height 254
click at [517, 173] on div at bounding box center [512, 176] width 114 height 254
click at [522, 188] on div at bounding box center [512, 176] width 114 height 254
click at [533, 183] on div at bounding box center [512, 176] width 114 height 254
click at [543, 185] on div at bounding box center [512, 176] width 114 height 254
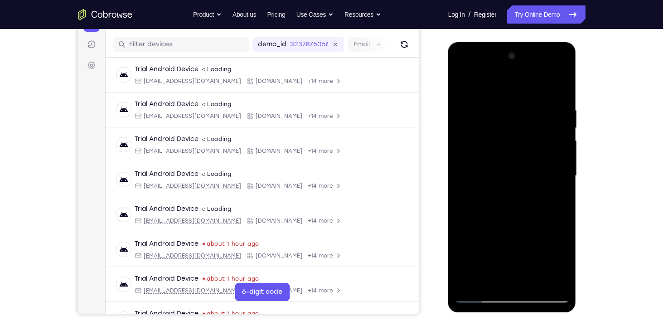
click at [537, 184] on div at bounding box center [512, 176] width 114 height 254
click at [531, 186] on div at bounding box center [512, 176] width 114 height 254
click at [514, 165] on div at bounding box center [512, 176] width 114 height 254
click at [508, 155] on div at bounding box center [512, 176] width 114 height 254
click at [513, 154] on div at bounding box center [512, 176] width 114 height 254
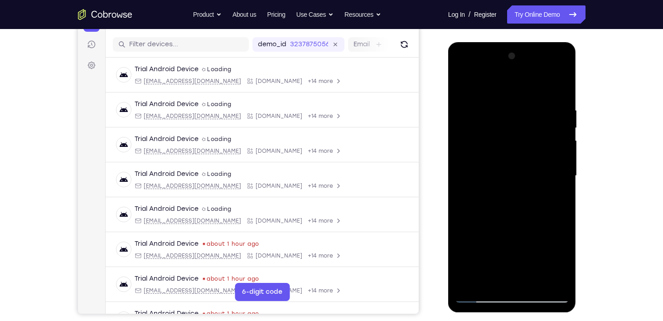
click at [546, 184] on div at bounding box center [512, 176] width 114 height 254
click at [551, 186] on div at bounding box center [512, 176] width 114 height 254
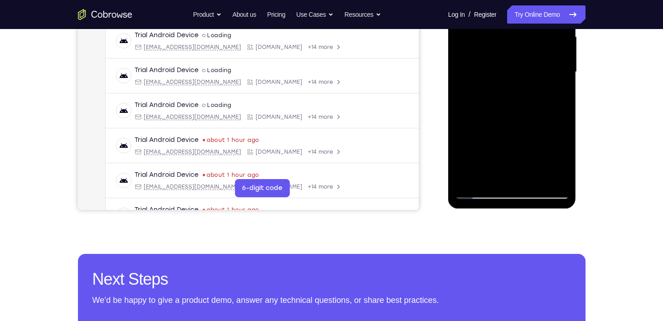
scroll to position [246, 0]
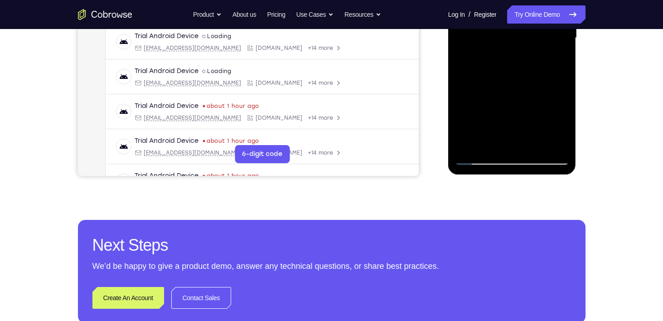
click at [480, 160] on div at bounding box center [512, 38] width 114 height 254
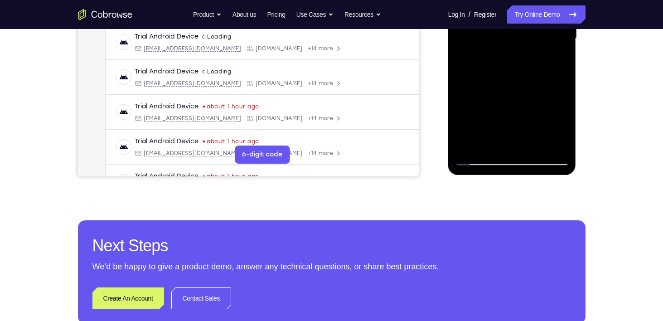
drag, startPoint x: 504, startPoint y: 72, endPoint x: 586, endPoint y: 122, distance: 96.6
click at [577, 122] on html "Online web based iOS Simulators and Android Emulators. Run iPhone, iPad, Mobile…" at bounding box center [512, 41] width 129 height 272
drag, startPoint x: 586, startPoint y: 122, endPoint x: 586, endPoint y: 147, distance: 25.4
click at [586, 147] on div "Your Support Agent Your Customer Web iOS Android Next Steps We’d be happy to gi…" at bounding box center [332, 83] width 580 height 598
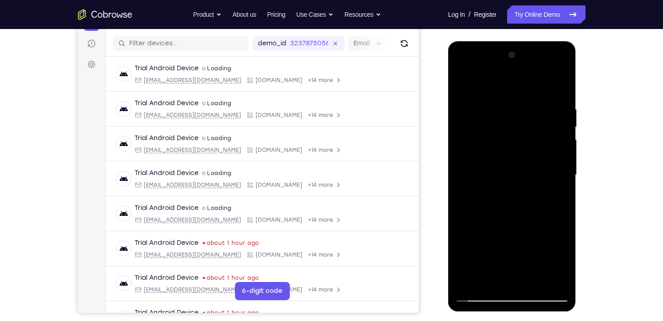
scroll to position [106, 0]
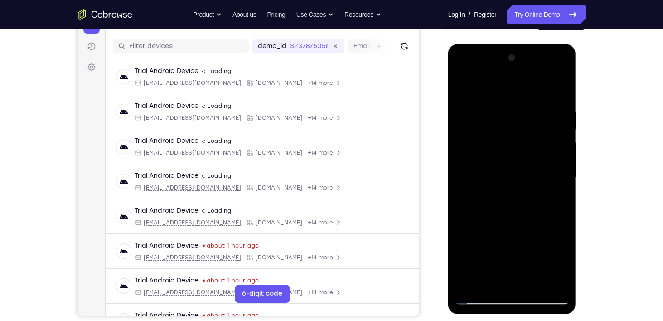
drag, startPoint x: 496, startPoint y: 142, endPoint x: 494, endPoint y: 39, distance: 102.9
click at [494, 44] on html "Online web based iOS Simulators and Android Emulators. Run iPhone, iPad, Mobile…" at bounding box center [512, 180] width 129 height 272
drag, startPoint x: 517, startPoint y: 200, endPoint x: 511, endPoint y: 85, distance: 115.8
click at [511, 85] on div at bounding box center [512, 178] width 114 height 254
click at [486, 299] on div at bounding box center [512, 178] width 114 height 254
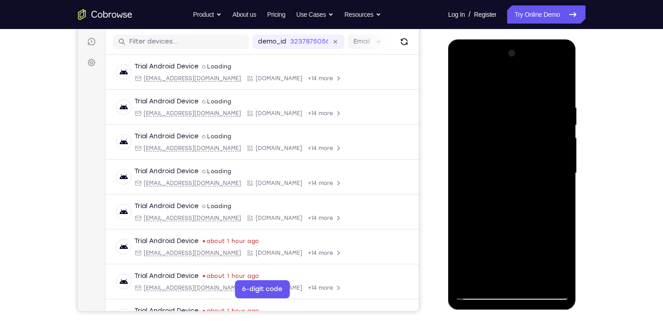
scroll to position [111, 0]
drag, startPoint x: 502, startPoint y: 188, endPoint x: 514, endPoint y: 114, distance: 74.8
click at [514, 114] on div at bounding box center [512, 173] width 114 height 254
drag, startPoint x: 514, startPoint y: 193, endPoint x: 506, endPoint y: 105, distance: 87.8
click at [506, 105] on div at bounding box center [512, 173] width 114 height 254
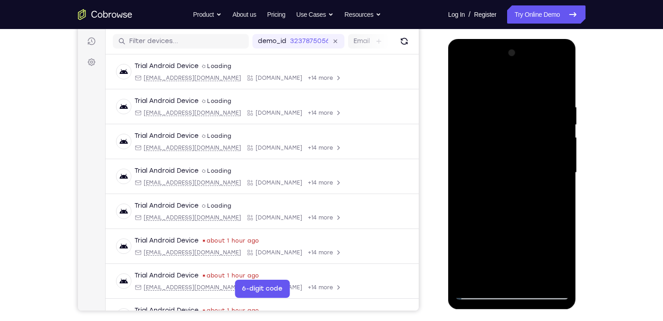
drag, startPoint x: 504, startPoint y: 165, endPoint x: 506, endPoint y: 109, distance: 56.2
click at [506, 109] on div at bounding box center [512, 173] width 114 height 254
drag, startPoint x: 494, startPoint y: 156, endPoint x: 490, endPoint y: 80, distance: 76.7
click at [490, 80] on div at bounding box center [512, 173] width 114 height 254
drag, startPoint x: 499, startPoint y: 159, endPoint x: 500, endPoint y: 46, distance: 113.3
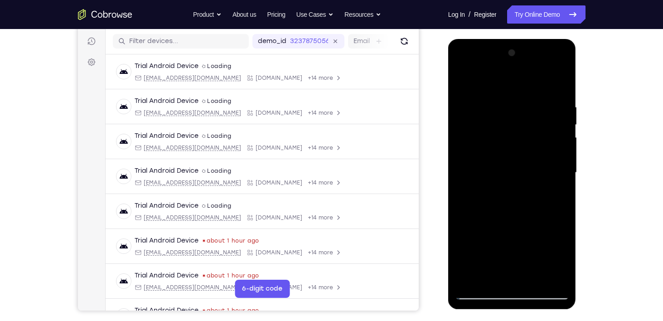
click at [500, 46] on div at bounding box center [512, 173] width 114 height 254
drag, startPoint x: 508, startPoint y: 156, endPoint x: 508, endPoint y: 74, distance: 82.0
click at [508, 74] on div at bounding box center [512, 173] width 114 height 254
click at [478, 190] on div at bounding box center [512, 173] width 114 height 254
click at [519, 208] on div at bounding box center [512, 173] width 114 height 254
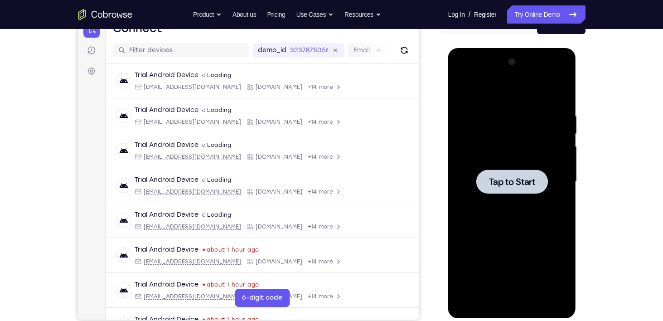
scroll to position [109, 0]
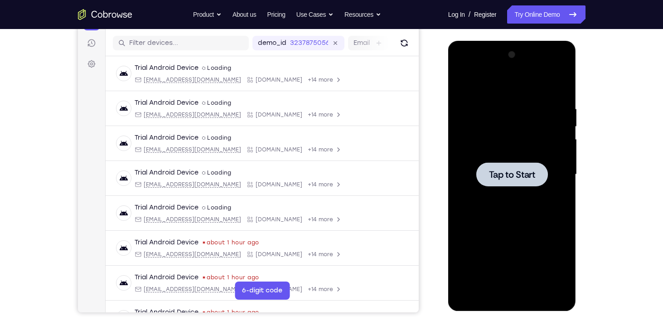
click at [512, 186] on div at bounding box center [512, 175] width 114 height 254
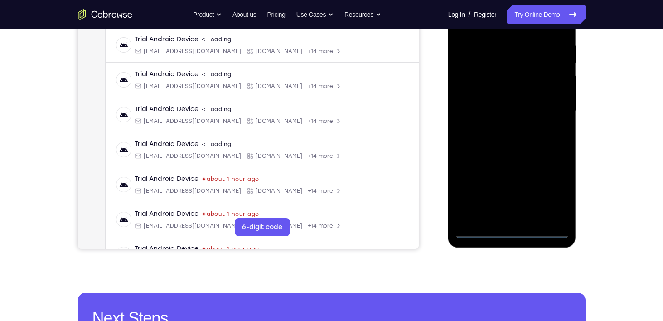
scroll to position [179, 0]
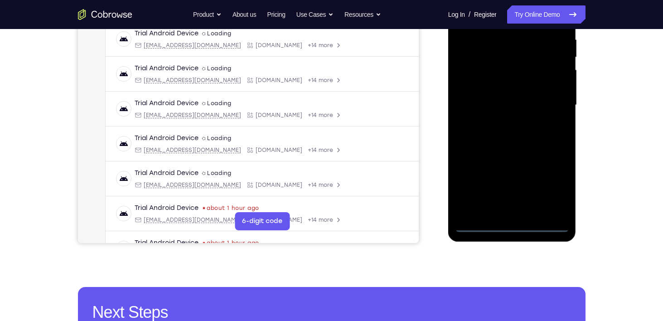
click at [527, 225] on div at bounding box center [512, 105] width 114 height 254
click at [515, 226] on div at bounding box center [512, 105] width 114 height 254
click at [555, 184] on div at bounding box center [512, 105] width 114 height 254
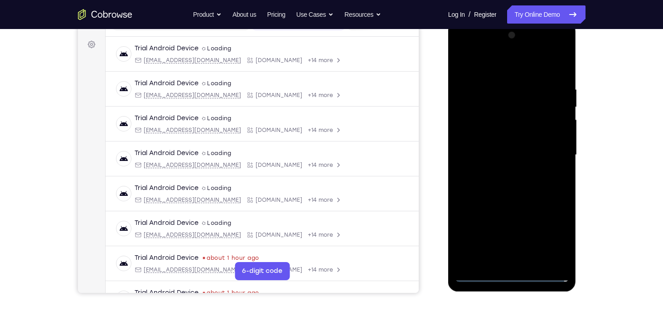
scroll to position [127, 0]
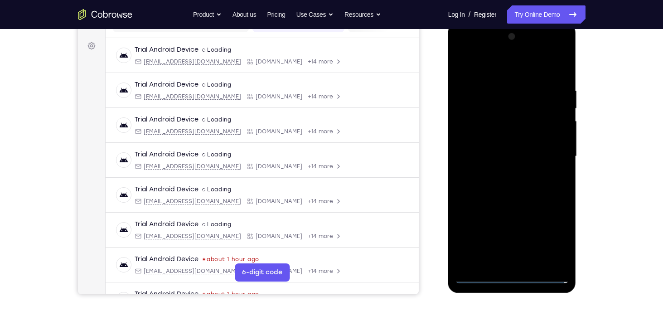
click at [497, 75] on div at bounding box center [512, 156] width 114 height 254
click at [552, 150] on div at bounding box center [512, 156] width 114 height 254
click at [502, 172] on div at bounding box center [512, 156] width 114 height 254
click at [505, 152] on div at bounding box center [512, 156] width 114 height 254
click at [501, 139] on div at bounding box center [512, 156] width 114 height 254
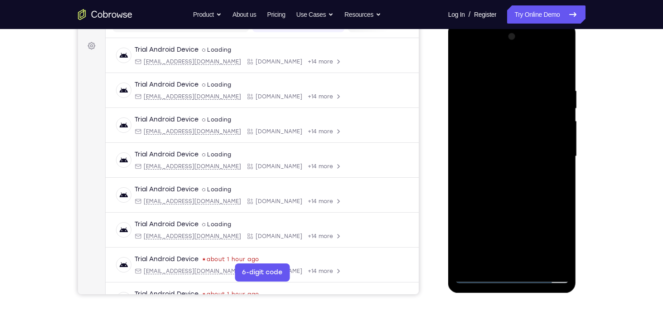
click at [512, 154] on div at bounding box center [512, 156] width 114 height 254
click at [519, 199] on div at bounding box center [512, 156] width 114 height 254
click at [484, 149] on div at bounding box center [512, 156] width 114 height 254
click at [487, 150] on div at bounding box center [512, 156] width 114 height 254
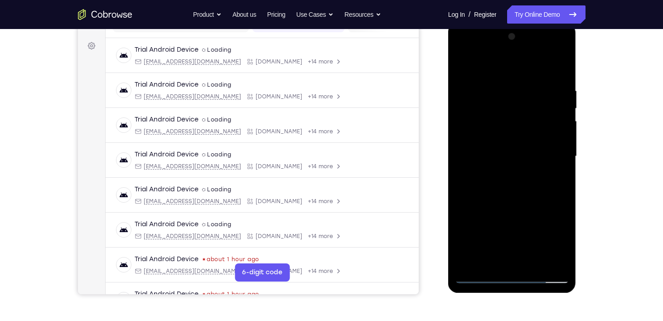
click at [487, 169] on div at bounding box center [512, 156] width 114 height 254
click at [485, 271] on div at bounding box center [512, 156] width 114 height 254
click at [477, 278] on div at bounding box center [512, 156] width 114 height 254
click at [512, 185] on div at bounding box center [512, 156] width 114 height 254
click at [558, 166] on div at bounding box center [512, 156] width 114 height 254
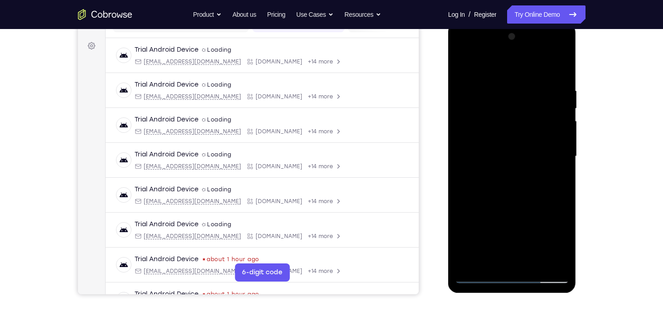
click at [528, 154] on div at bounding box center [512, 156] width 114 height 254
click at [551, 60] on div at bounding box center [512, 156] width 114 height 254
click at [562, 71] on div at bounding box center [512, 156] width 114 height 254
click at [530, 178] on div at bounding box center [512, 156] width 114 height 254
click at [539, 261] on div at bounding box center [512, 156] width 114 height 254
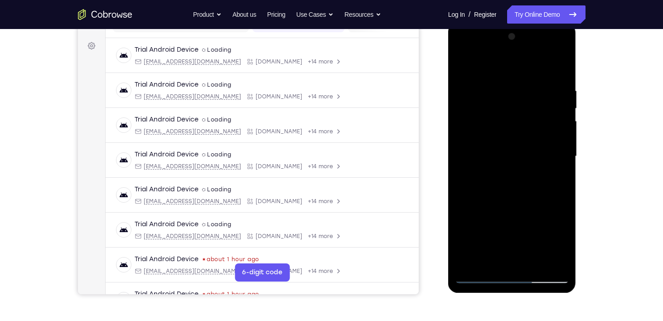
click at [514, 205] on div at bounding box center [512, 156] width 114 height 254
click at [509, 157] on div at bounding box center [512, 156] width 114 height 254
click at [556, 243] on div at bounding box center [512, 156] width 114 height 254
click at [557, 181] on div at bounding box center [512, 156] width 114 height 254
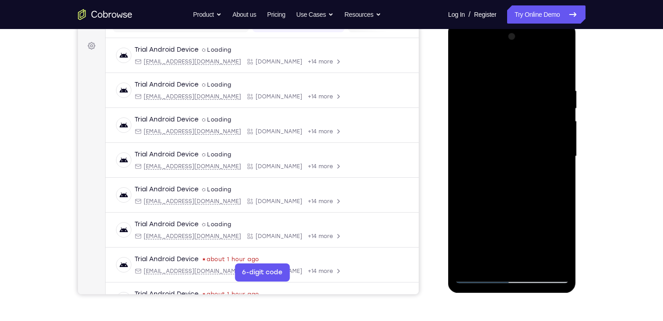
click at [463, 63] on div at bounding box center [512, 156] width 114 height 254
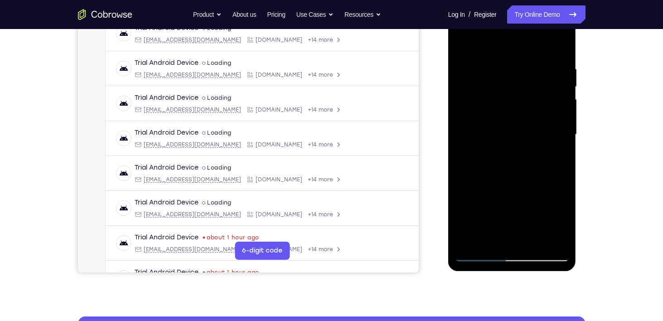
scroll to position [150, 0]
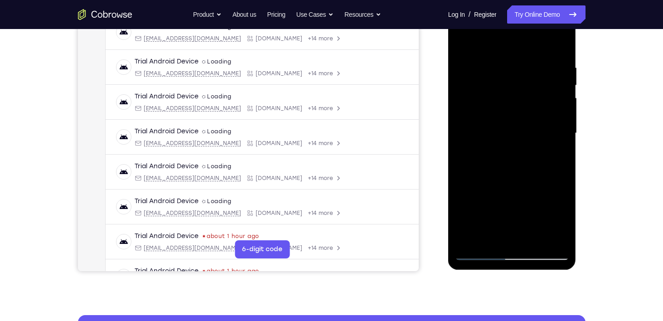
click at [504, 150] on div at bounding box center [512, 133] width 114 height 254
click at [491, 238] on div at bounding box center [512, 133] width 114 height 254
click at [560, 156] on div at bounding box center [512, 133] width 114 height 254
click at [465, 41] on div at bounding box center [512, 133] width 114 height 254
click at [528, 126] on div at bounding box center [512, 133] width 114 height 254
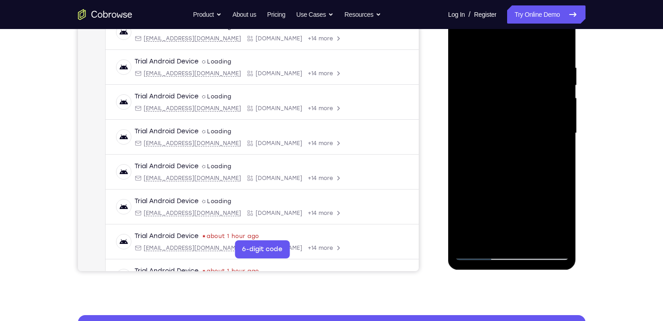
click at [567, 223] on div at bounding box center [512, 133] width 114 height 254
click at [562, 156] on div at bounding box center [512, 133] width 114 height 254
click at [461, 47] on div at bounding box center [512, 133] width 114 height 254
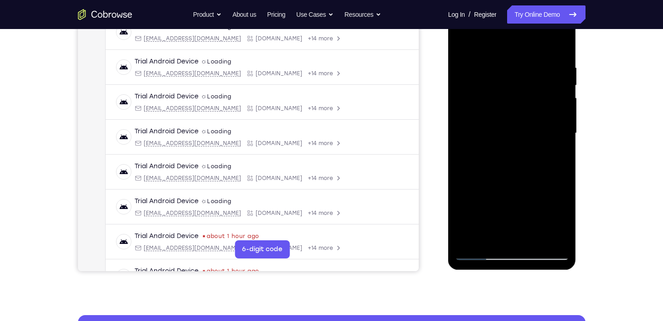
drag, startPoint x: 515, startPoint y: 167, endPoint x: 516, endPoint y: 123, distance: 43.5
click at [516, 123] on div at bounding box center [512, 133] width 114 height 254
